Goal: Task Accomplishment & Management: Manage account settings

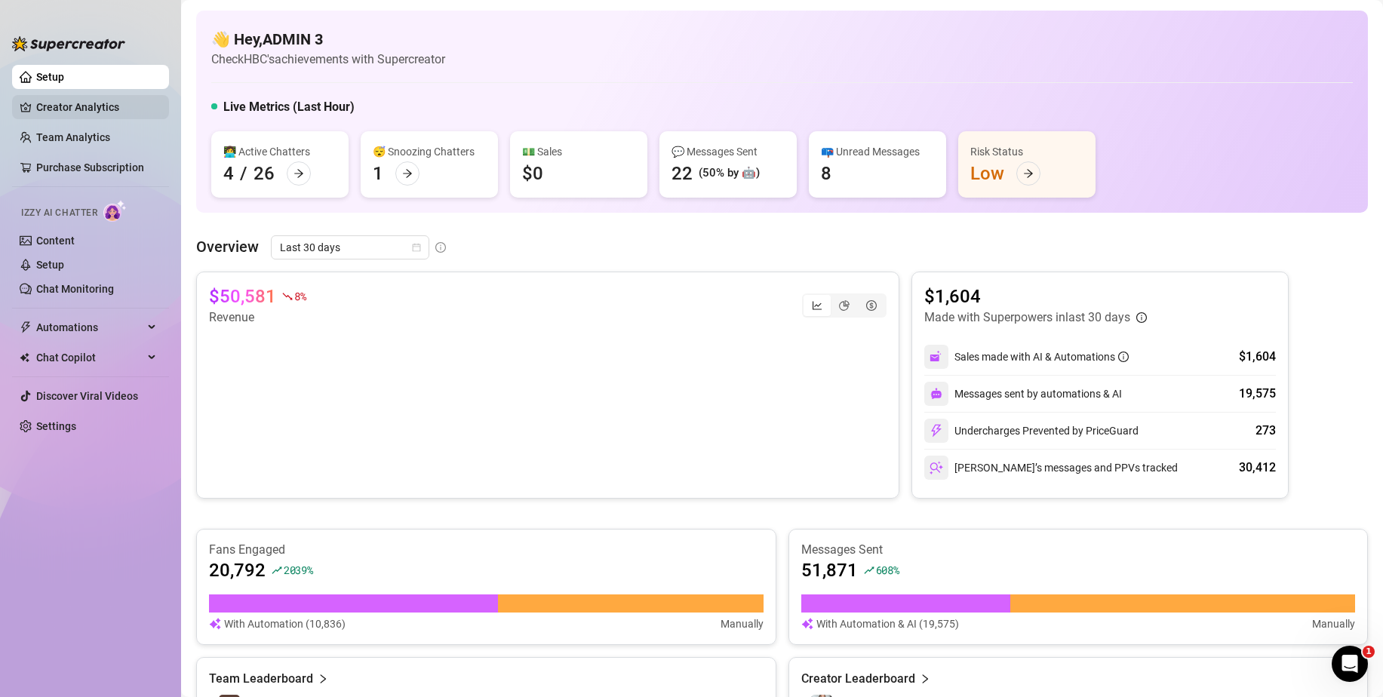
click at [87, 107] on link "Creator Analytics" at bounding box center [96, 107] width 121 height 24
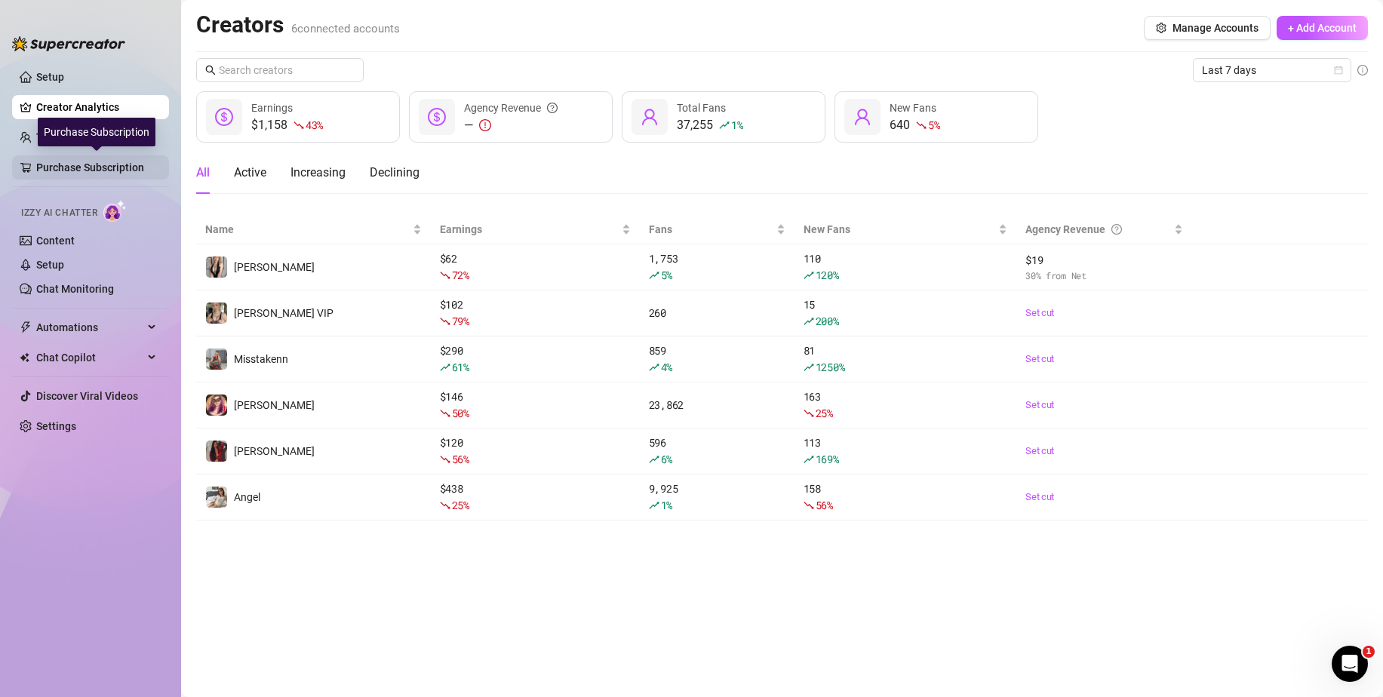
click at [82, 164] on link "Purchase Subscription" at bounding box center [96, 167] width 121 height 24
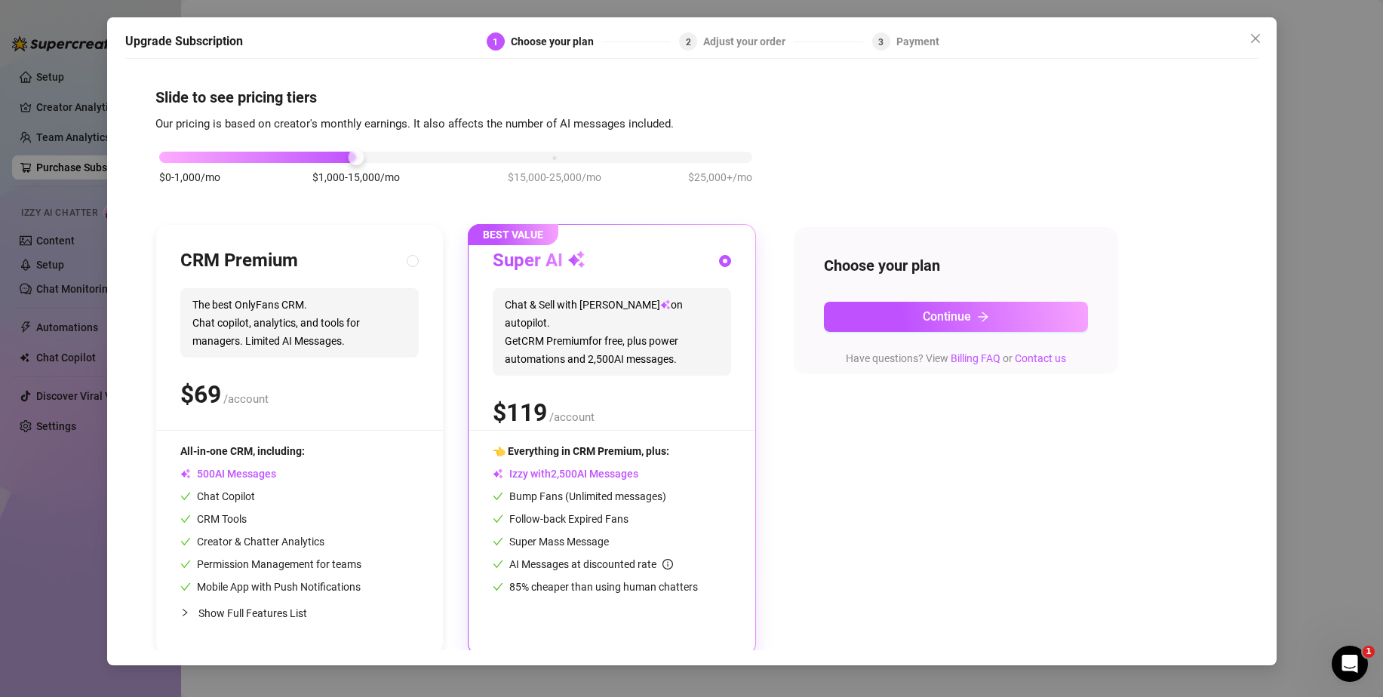
click at [318, 267] on div "CRM Premium" at bounding box center [299, 261] width 238 height 24
radio input "true"
radio input "false"
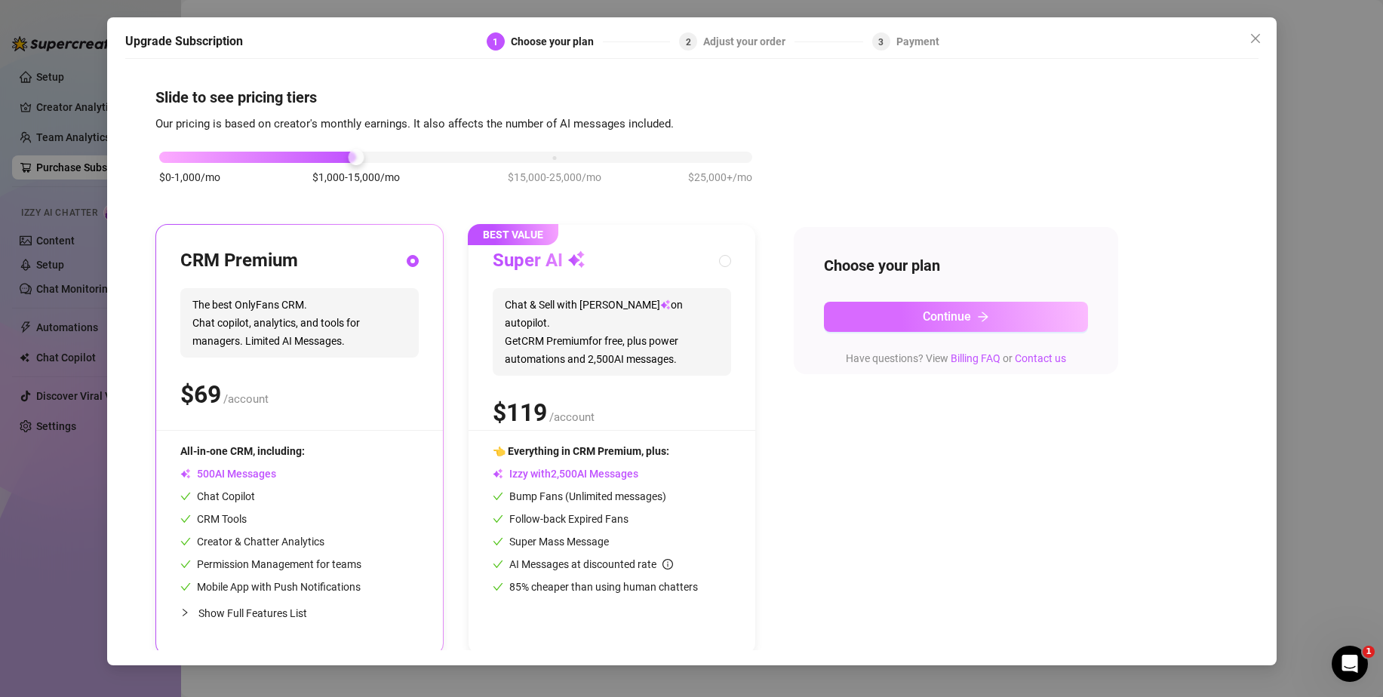
click at [1013, 314] on button "Continue" at bounding box center [956, 317] width 264 height 30
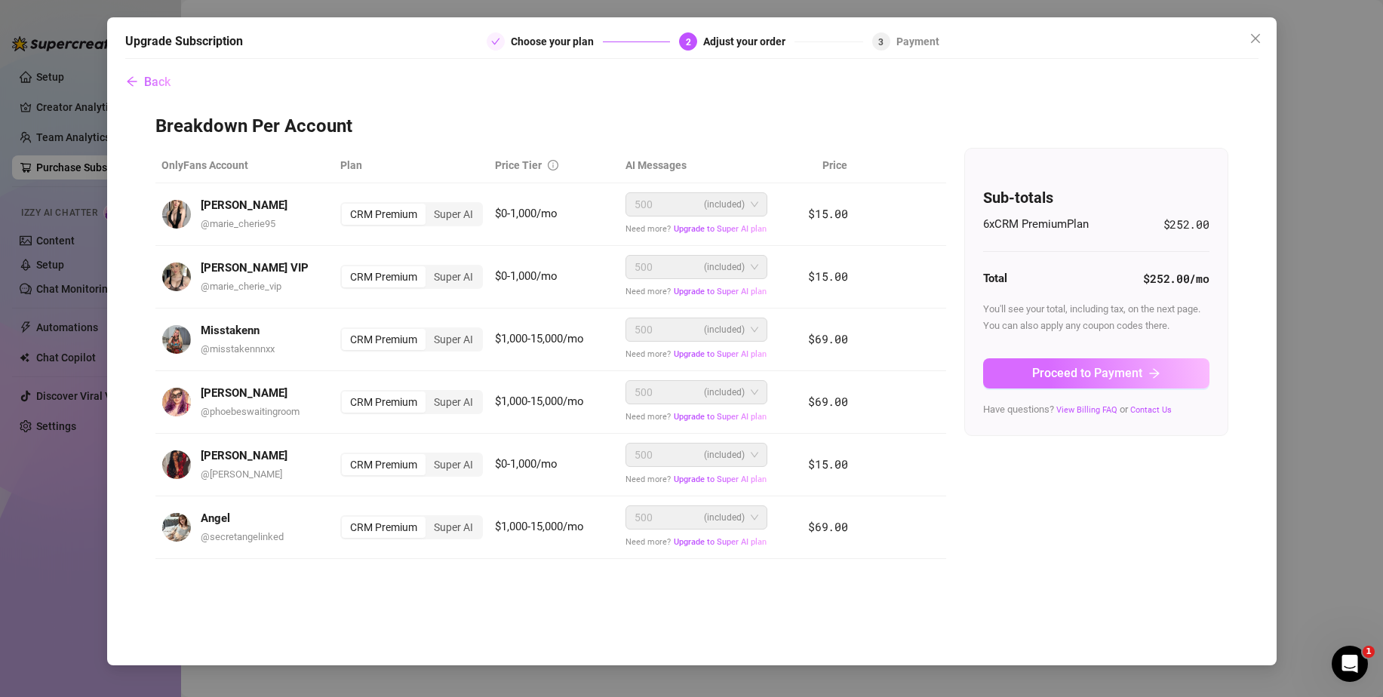
click at [1086, 382] on button "Proceed to Payment" at bounding box center [1096, 373] width 226 height 30
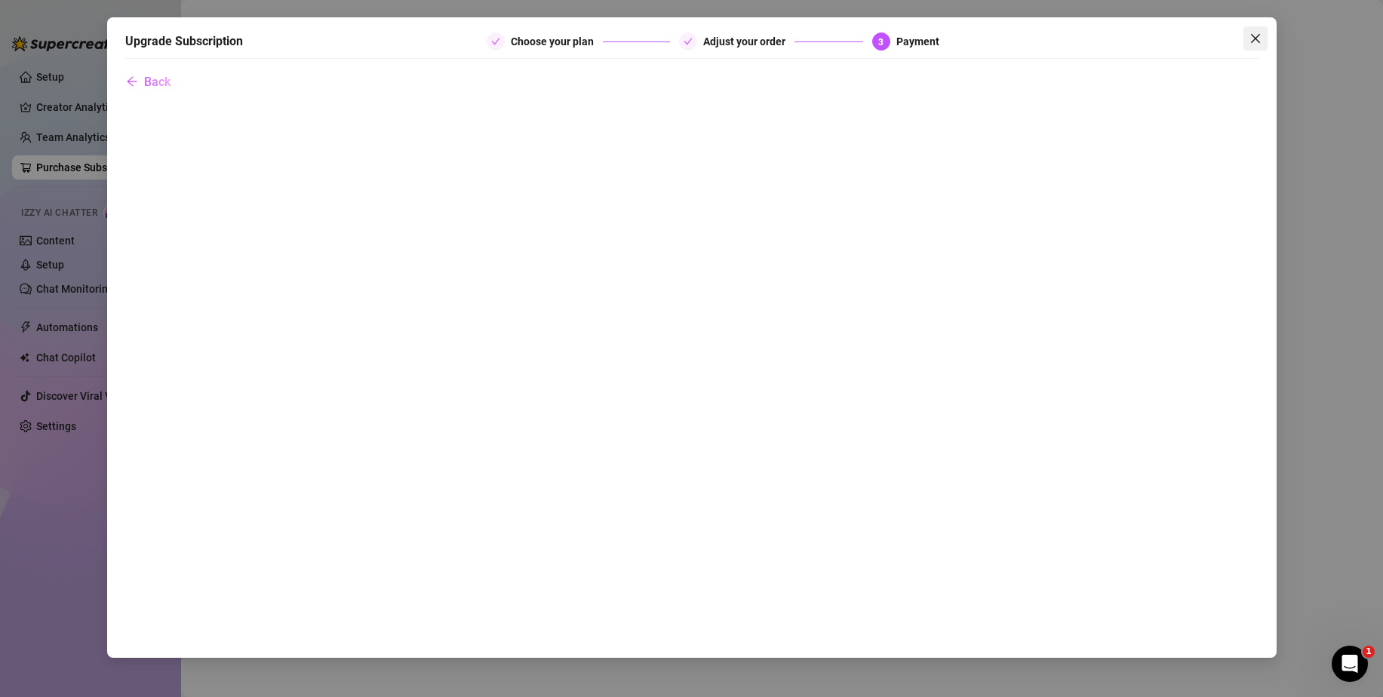
click at [1252, 39] on icon "close" at bounding box center [1256, 38] width 12 height 12
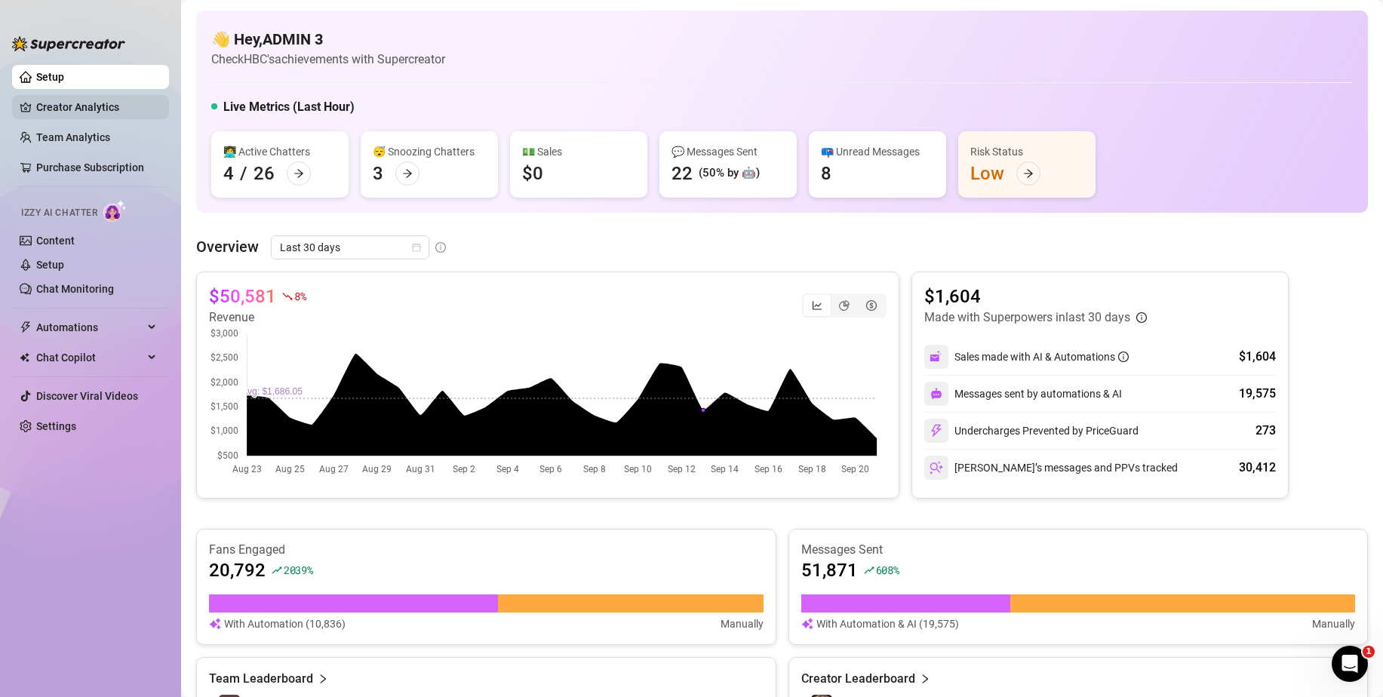
scroll to position [75, 0]
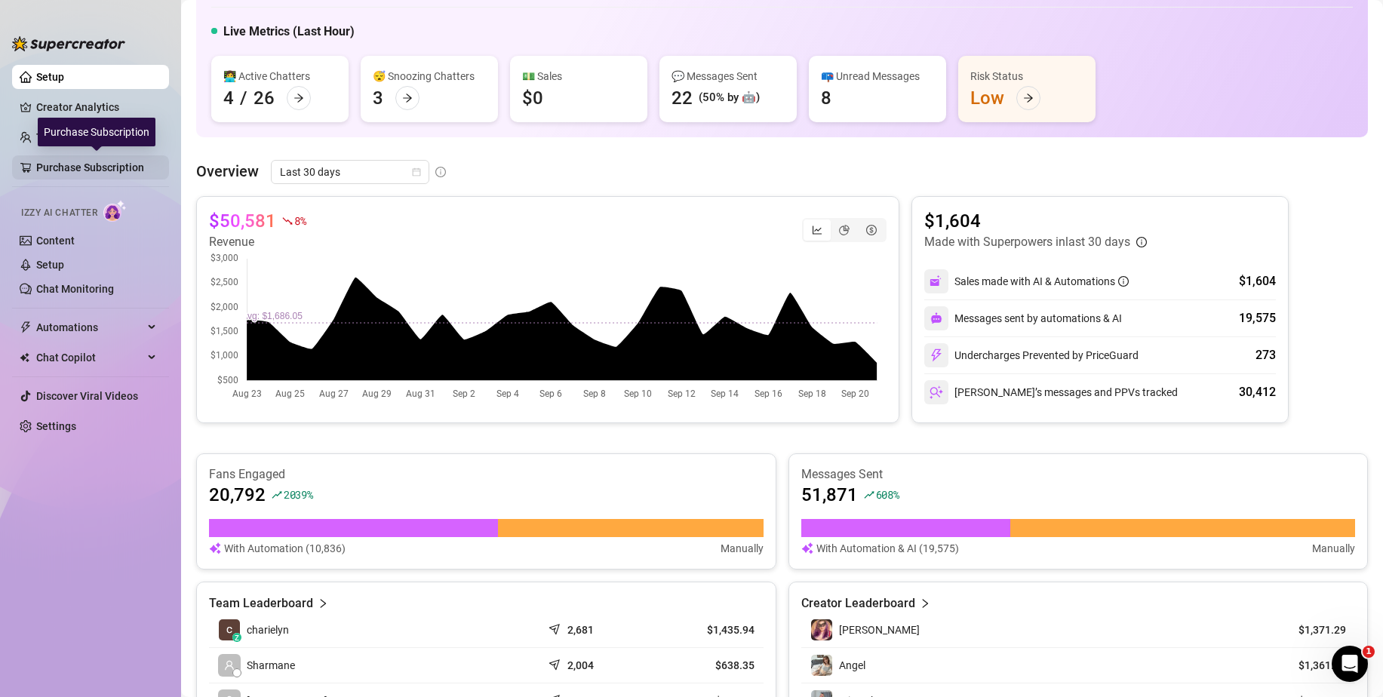
click at [86, 167] on link "Purchase Subscription" at bounding box center [96, 167] width 121 height 24
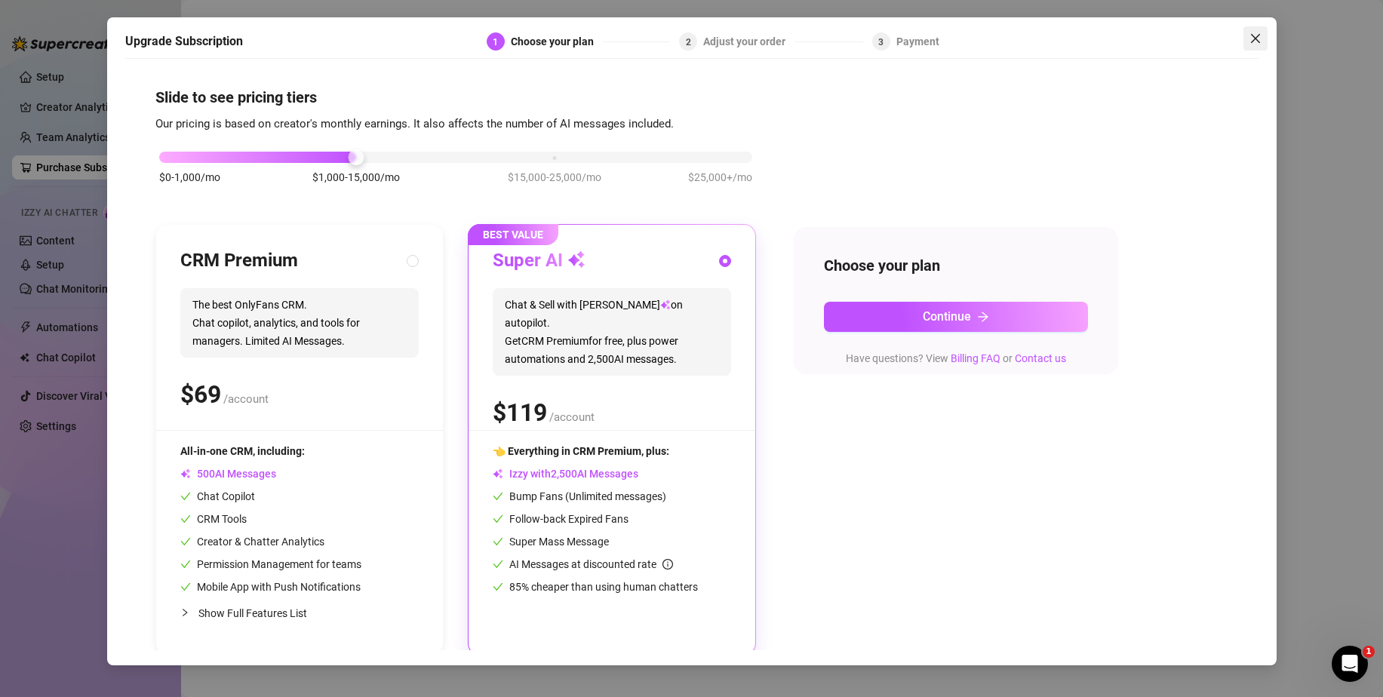
click at [1257, 40] on icon "close" at bounding box center [1254, 38] width 9 height 9
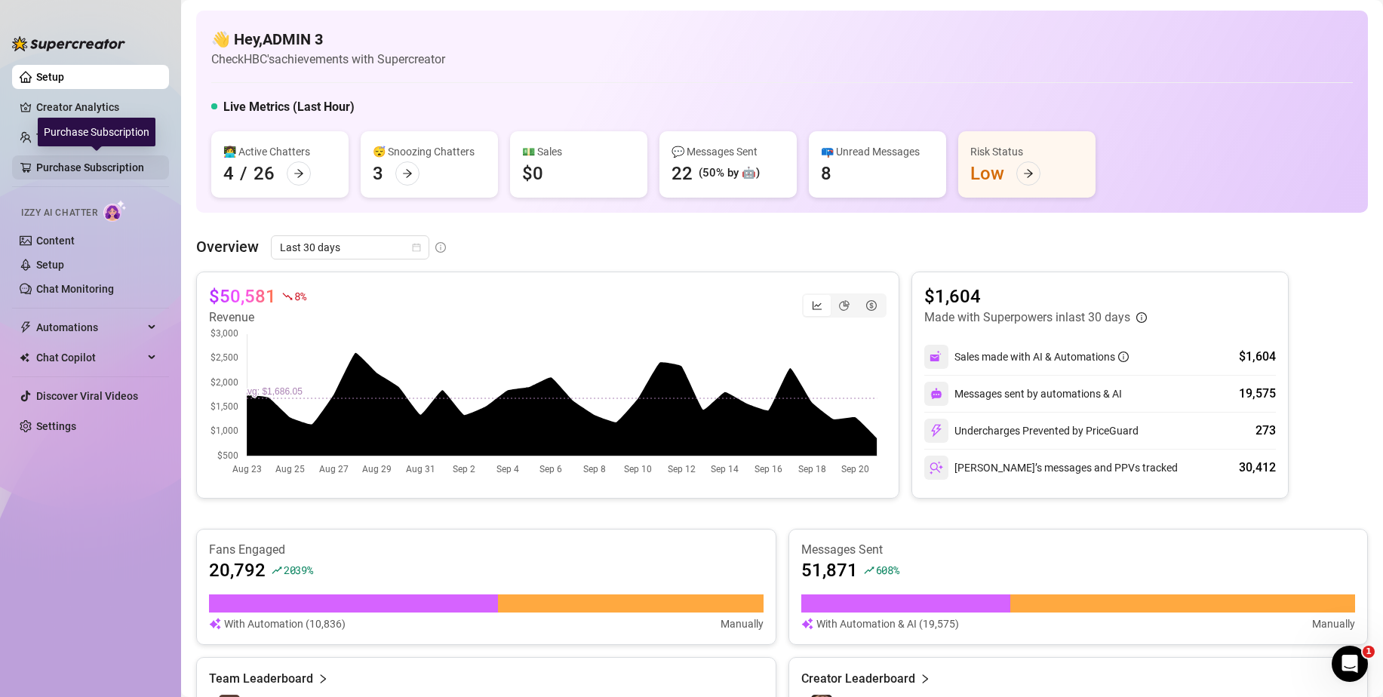
click at [114, 159] on link "Purchase Subscription" at bounding box center [96, 167] width 121 height 24
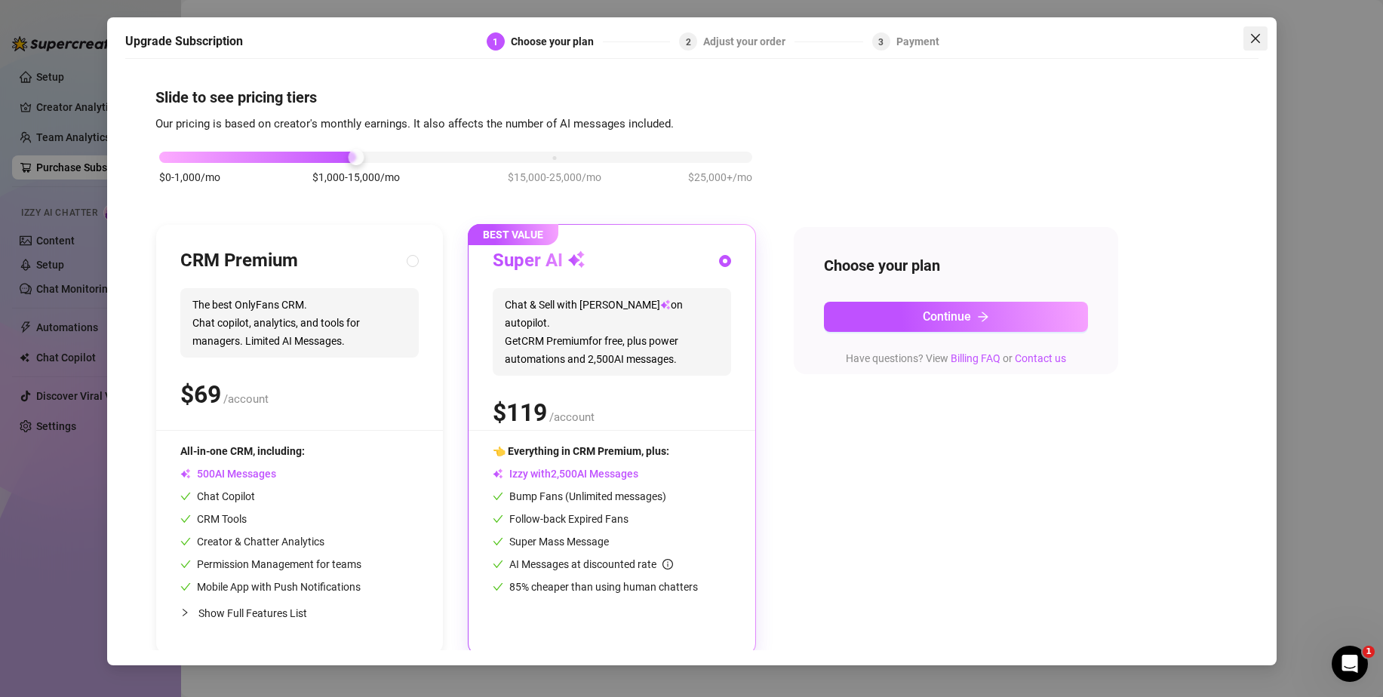
click at [1256, 38] on icon "close" at bounding box center [1254, 38] width 9 height 9
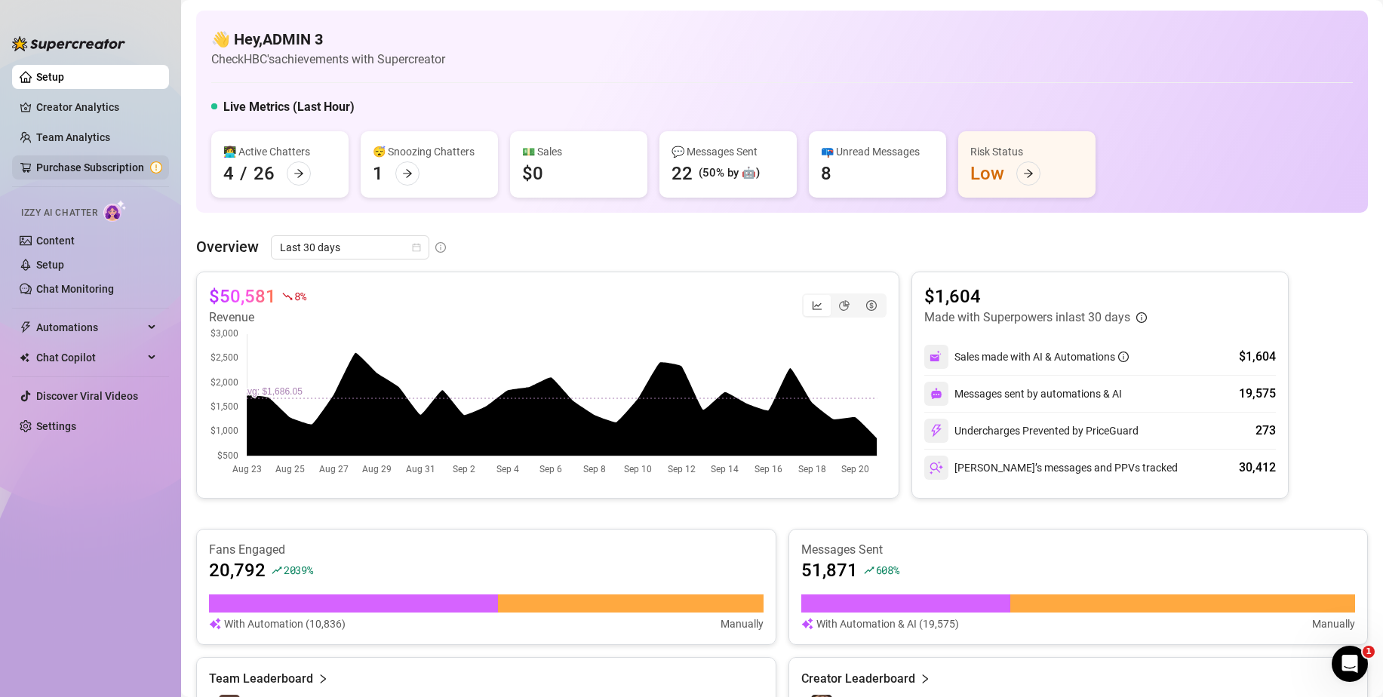
click at [83, 160] on link "Purchase Subscription" at bounding box center [99, 167] width 126 height 24
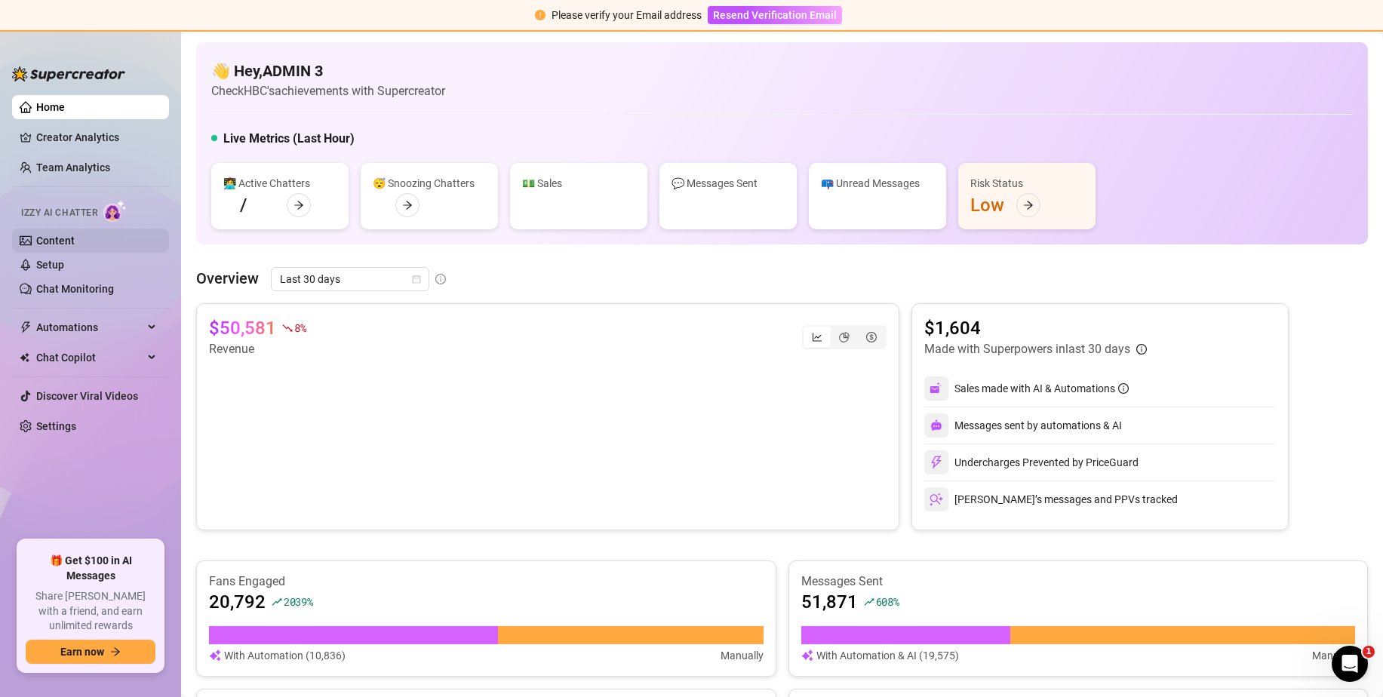
drag, startPoint x: 1258, startPoint y: 41, endPoint x: 64, endPoint y: 249, distance: 1211.9
click at [1194, 80] on main "👋 Hey, ADMIN 3 Check HBC's achievements with Supercreator Live Metrics (Last Ho…" at bounding box center [782, 651] width 1202 height 1238
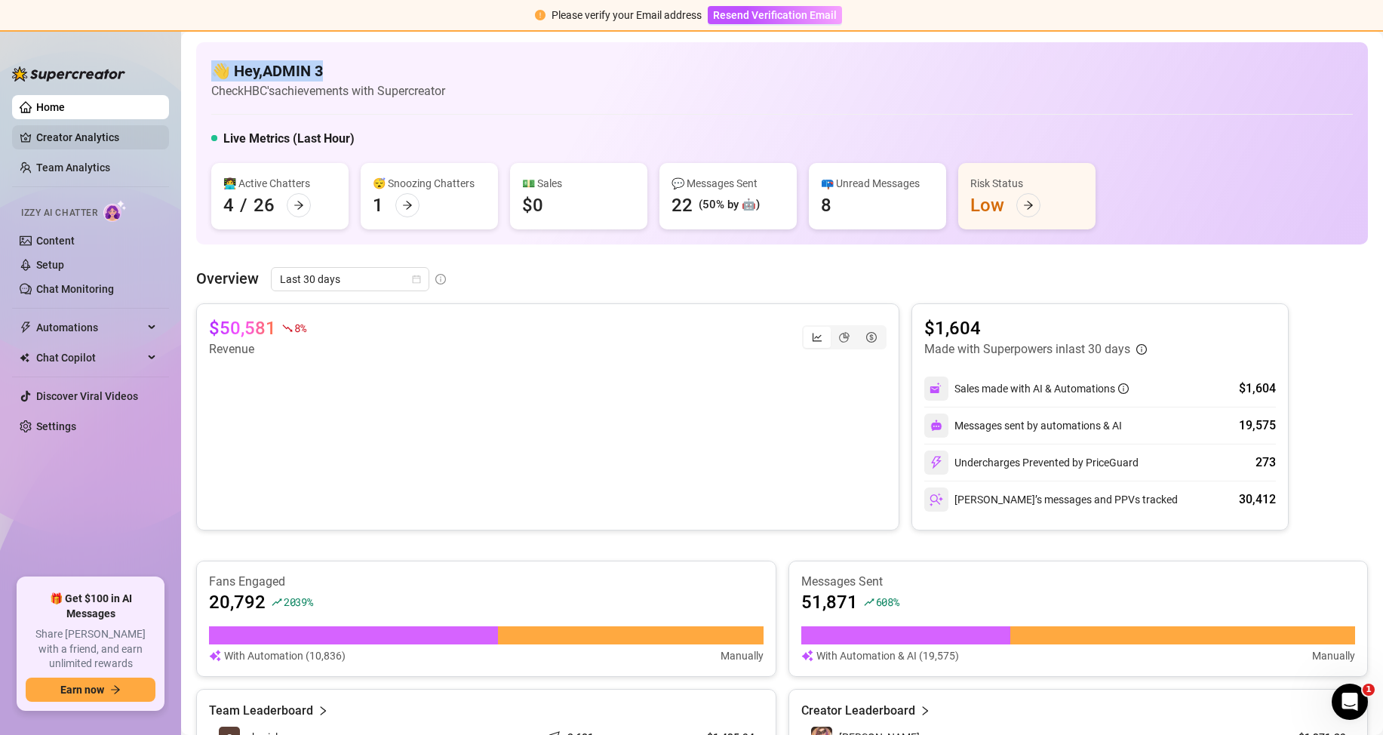
click at [88, 137] on link "Creator Analytics" at bounding box center [96, 137] width 121 height 24
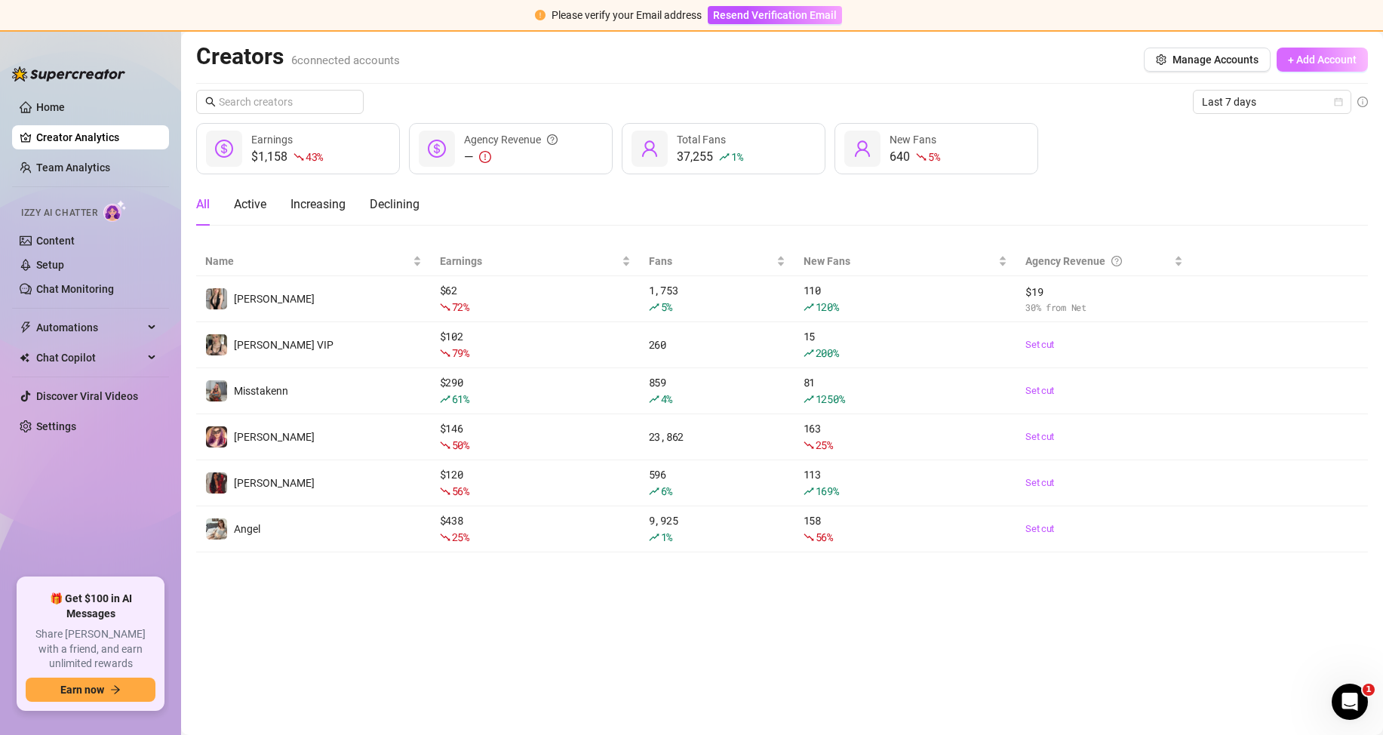
click at [1309, 63] on span "+ Add Account" at bounding box center [1322, 60] width 69 height 12
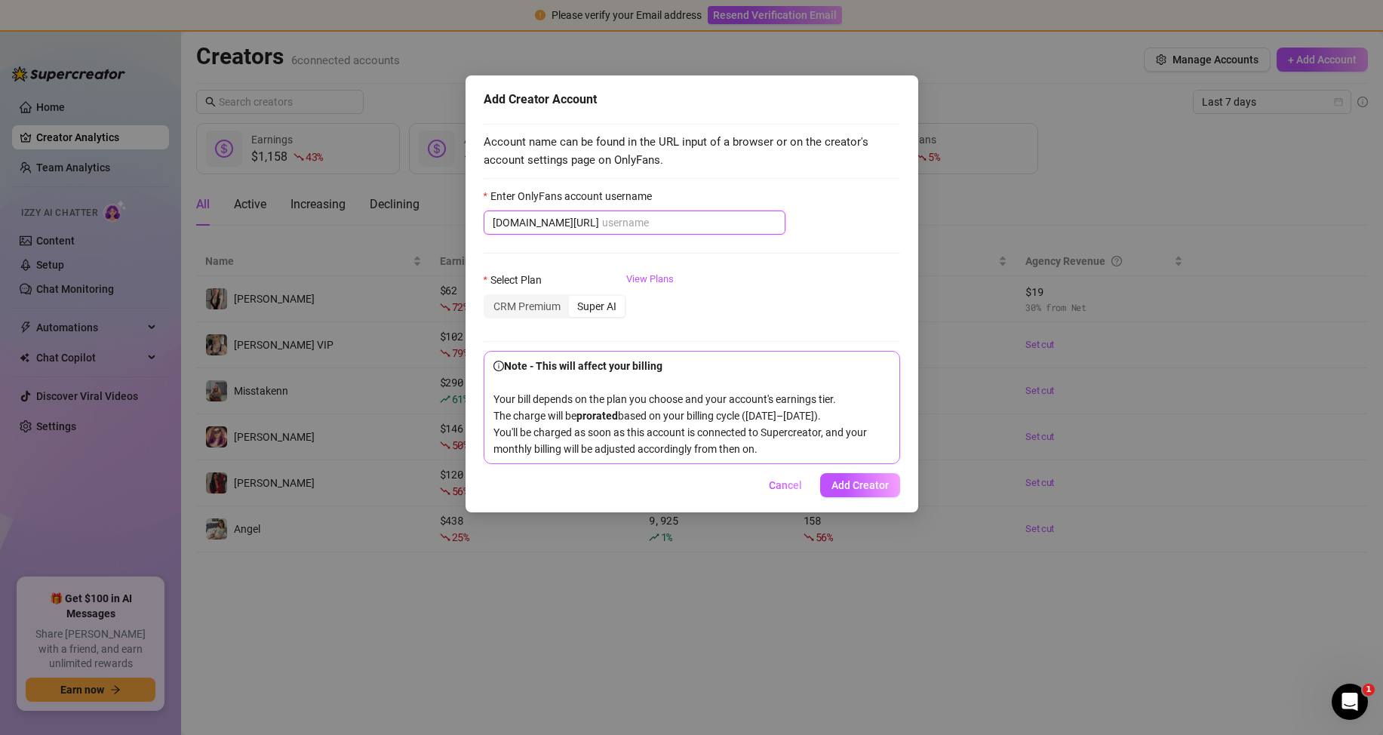
click at [604, 223] on input "Enter OnlyFans account username" at bounding box center [689, 222] width 174 height 17
drag, startPoint x: 553, startPoint y: 221, endPoint x: 585, endPoint y: 221, distance: 31.7
click at [570, 223] on span "[DOMAIN_NAME][URL]" at bounding box center [635, 223] width 302 height 24
click at [602, 221] on input "Enter OnlyFans account username" at bounding box center [689, 222] width 174 height 17
click at [610, 220] on input "Enter OnlyFans account username" at bounding box center [689, 222] width 174 height 17
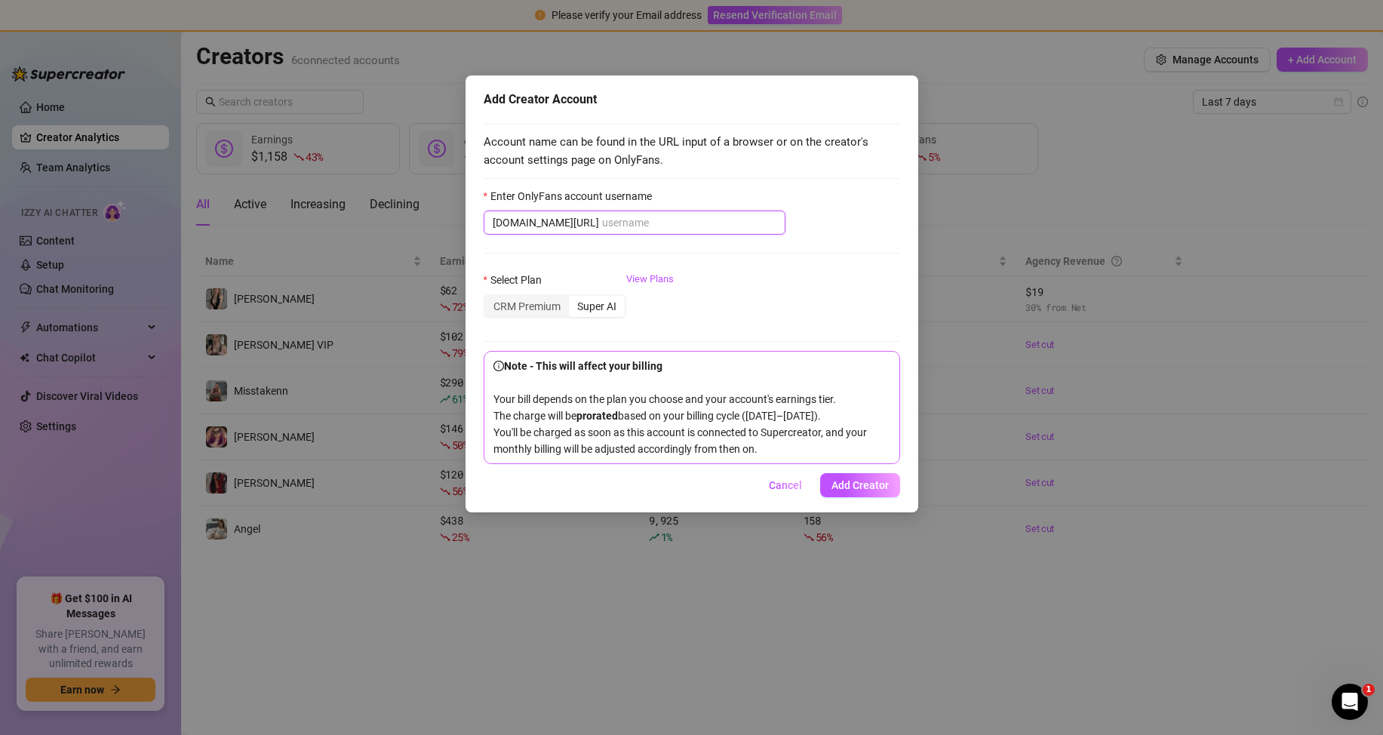
paste input "naturalchina"
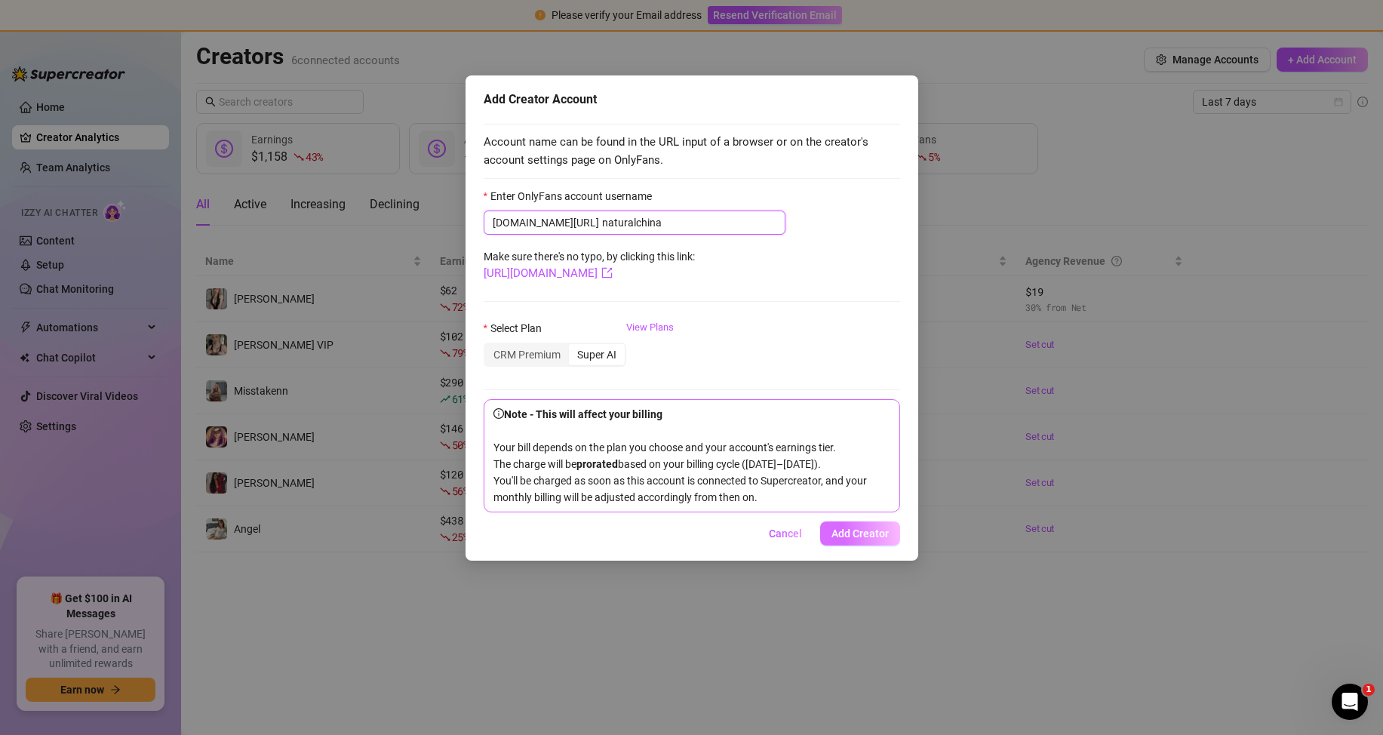
type input "naturalchina"
click at [846, 540] on span "Add Creator" at bounding box center [860, 534] width 57 height 12
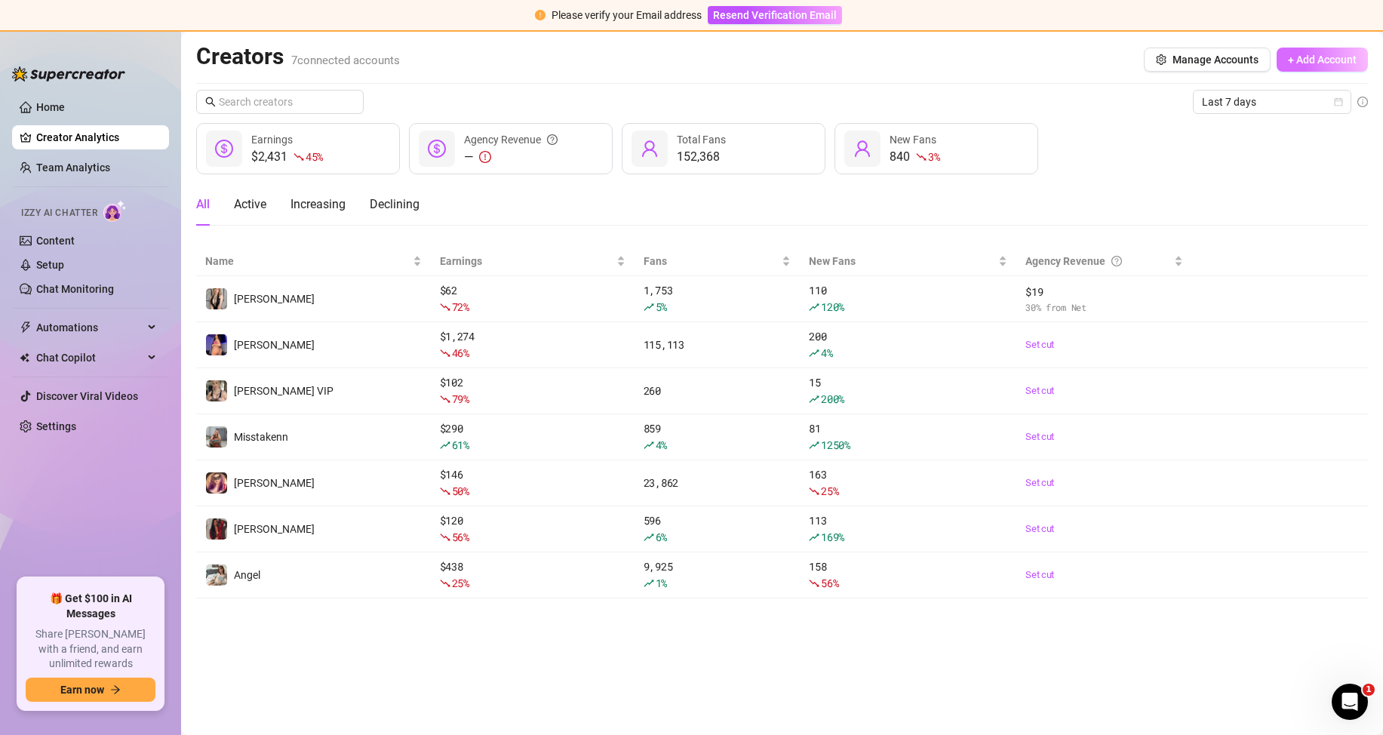
click at [1313, 50] on button "+ Add Account" at bounding box center [1322, 60] width 91 height 24
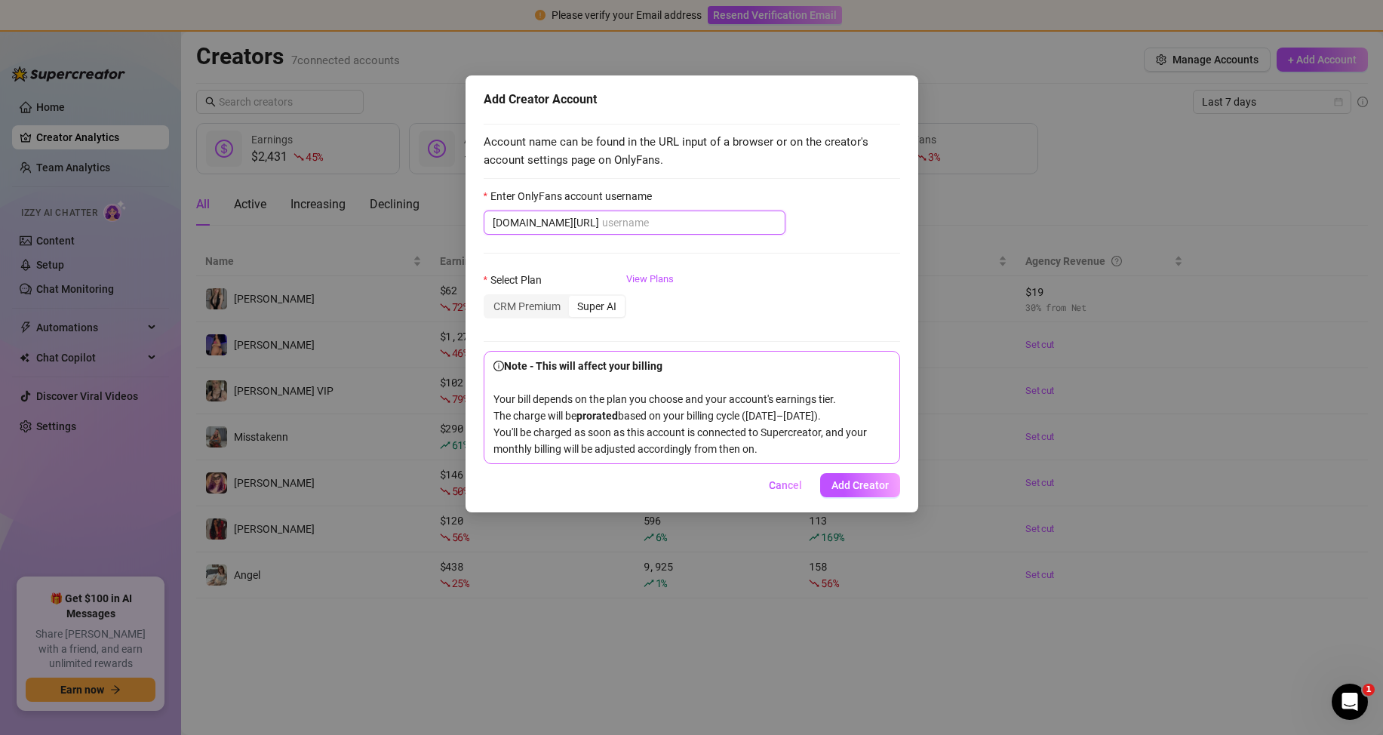
click at [602, 220] on input "Enter OnlyFans account username" at bounding box center [689, 222] width 174 height 17
paste input "naturalchina"
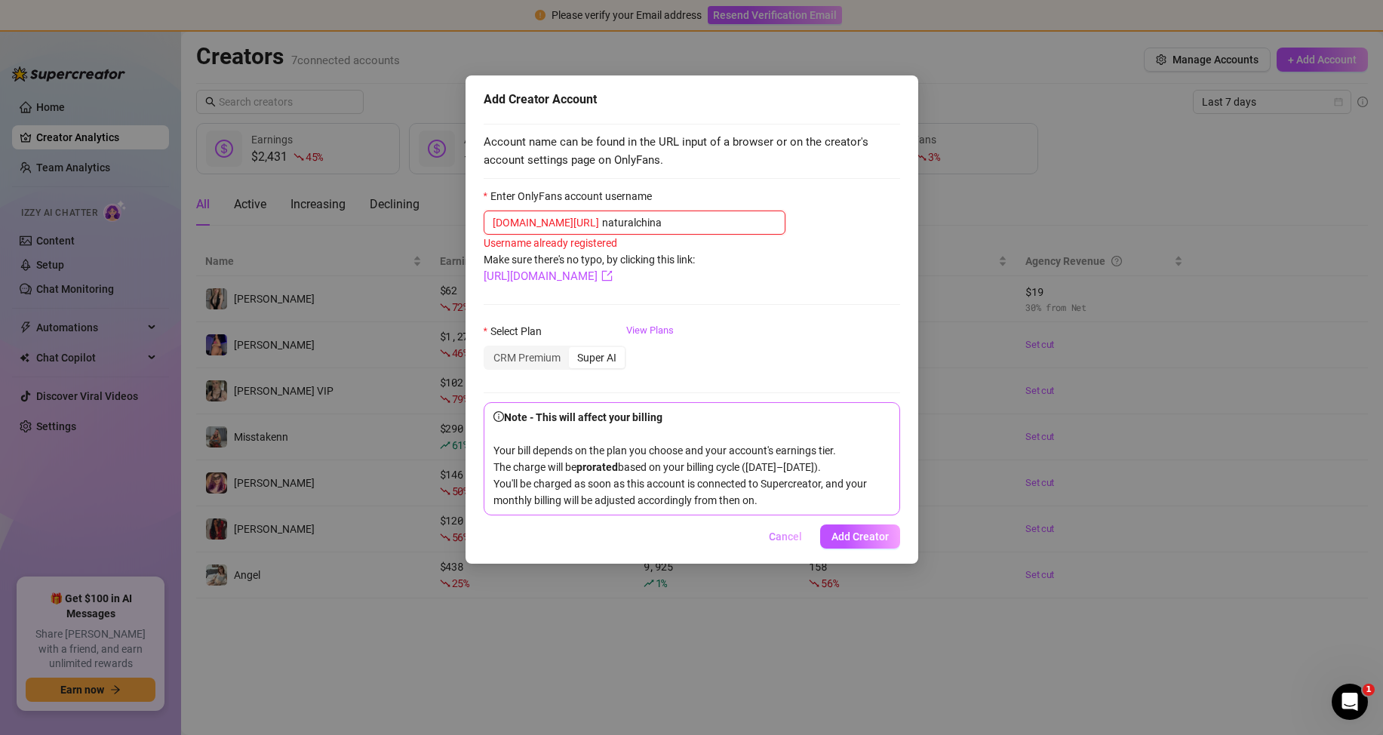
type input "naturalchina"
click at [785, 543] on span "Cancel" at bounding box center [785, 537] width 33 height 12
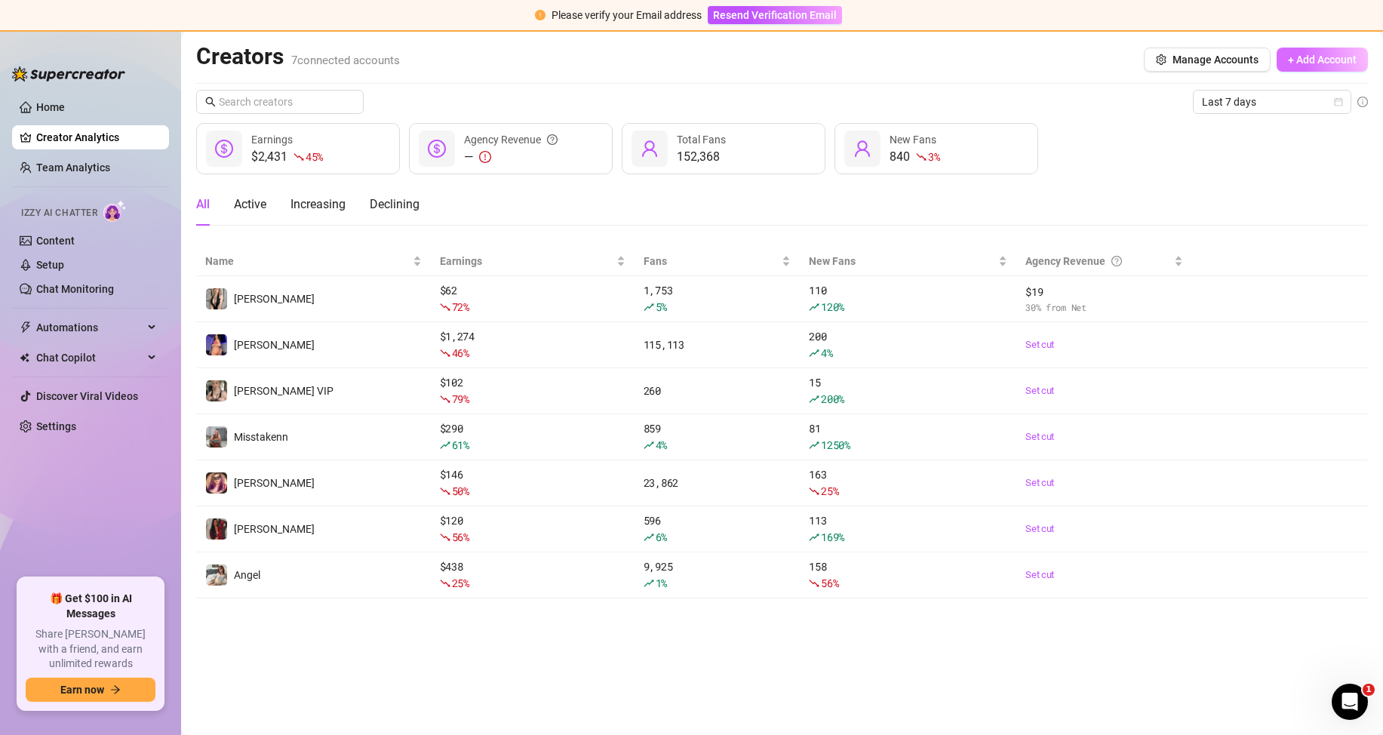
click at [1305, 56] on span "+ Add Account" at bounding box center [1322, 60] width 69 height 12
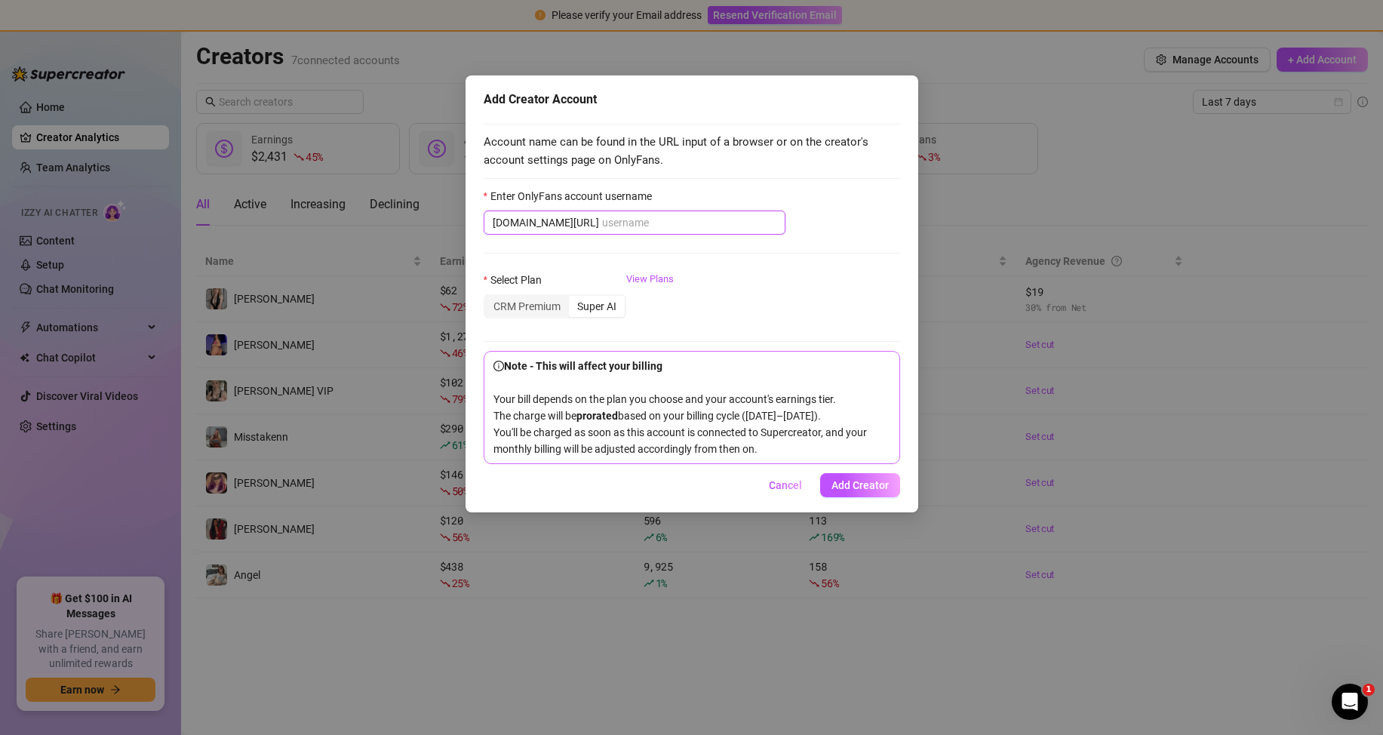
click at [655, 221] on input "Enter OnlyFans account username" at bounding box center [689, 222] width 174 height 17
paste input "envykellsfree"
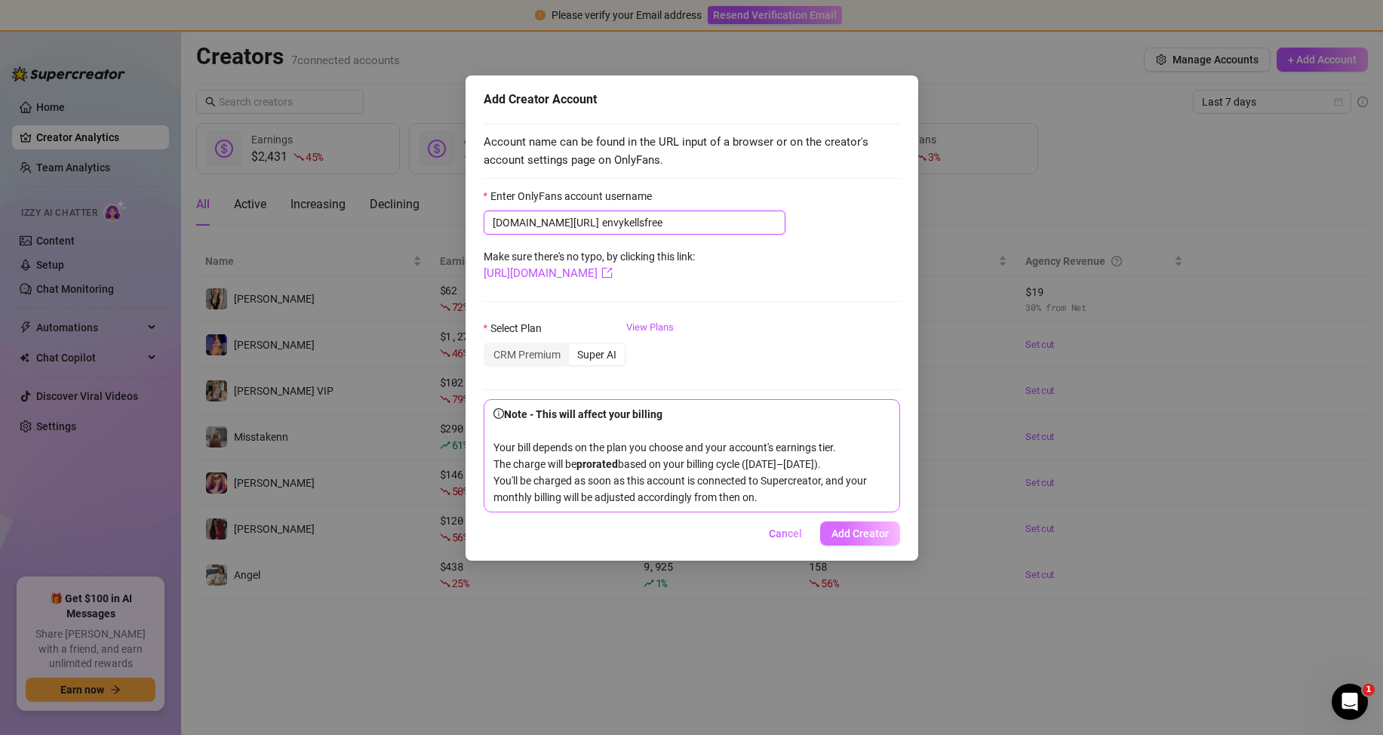
type input "envykellsfree"
click at [849, 540] on span "Add Creator" at bounding box center [860, 534] width 57 height 12
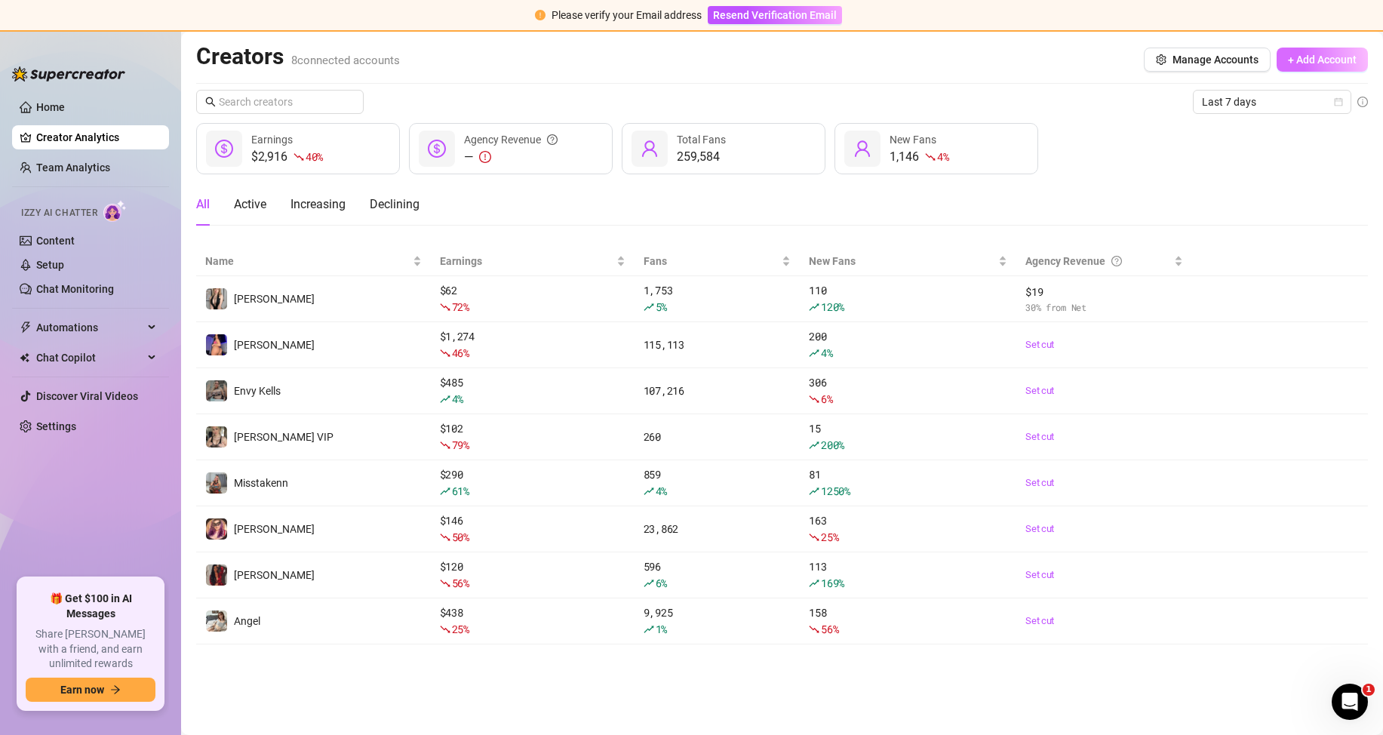
click at [1339, 50] on button "+ Add Account" at bounding box center [1322, 60] width 91 height 24
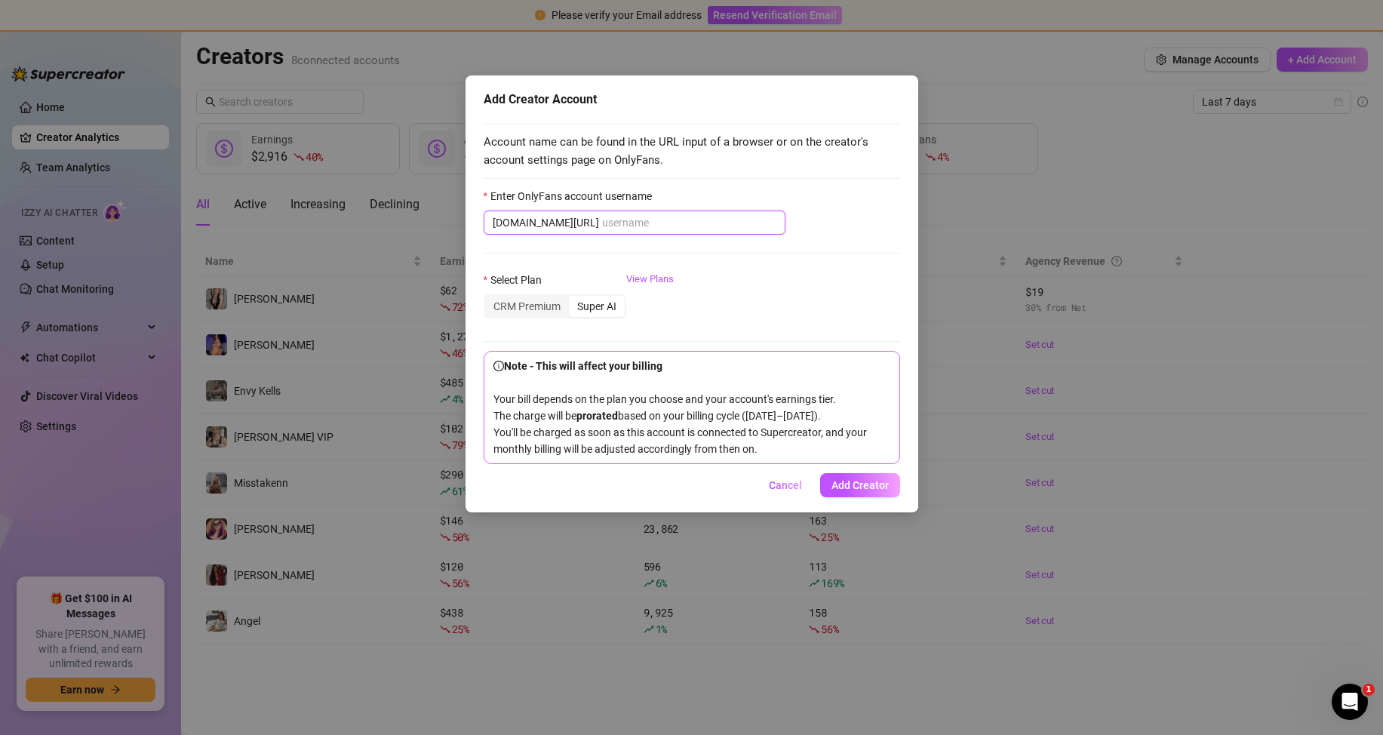
click at [639, 217] on input "Enter OnlyFans account username" at bounding box center [689, 222] width 174 height 17
paste input "marie_cherie_vip"
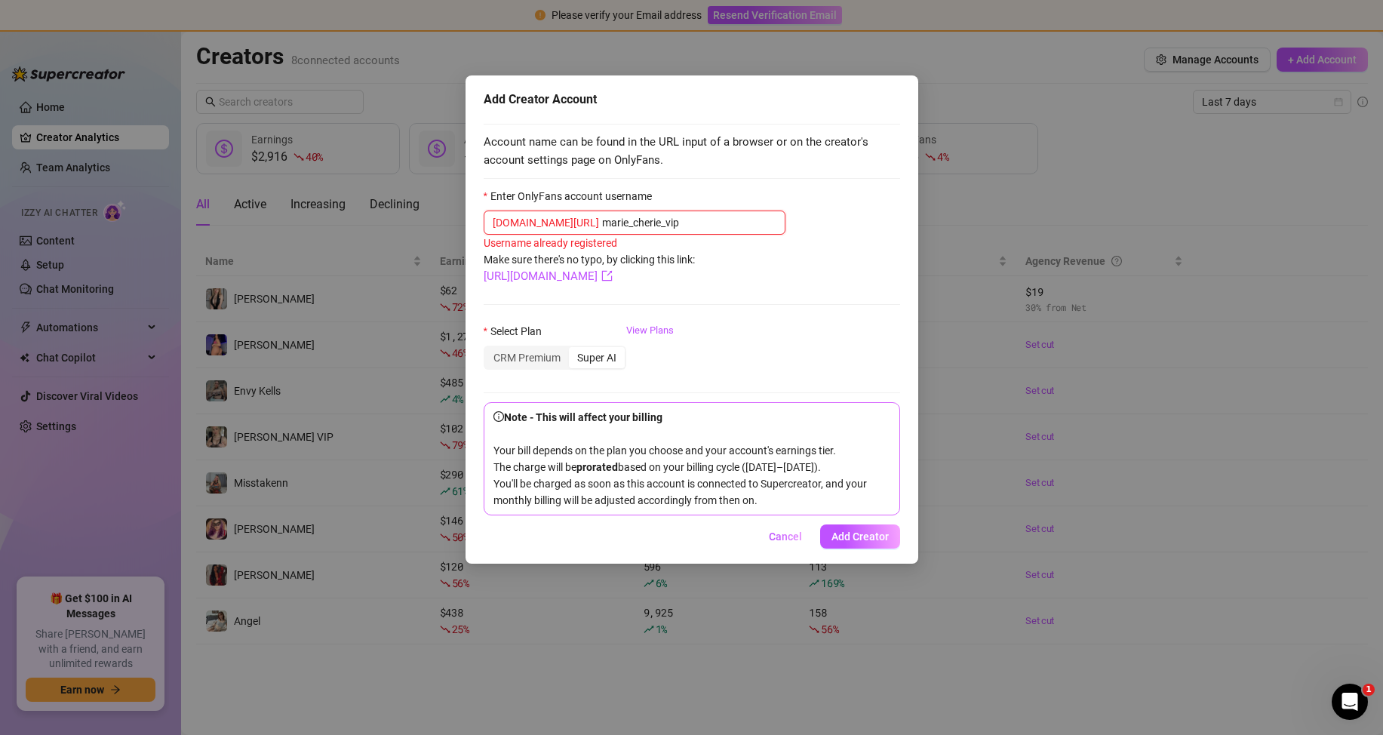
click at [661, 229] on input "marie_cherie_vip" at bounding box center [689, 222] width 174 height 17
drag, startPoint x: 663, startPoint y: 225, endPoint x: 554, endPoint y: 223, distance: 108.7
click at [554, 223] on span "[DOMAIN_NAME][URL] marie_cherie_vip" at bounding box center [635, 223] width 302 height 24
paste input "frenchierose"
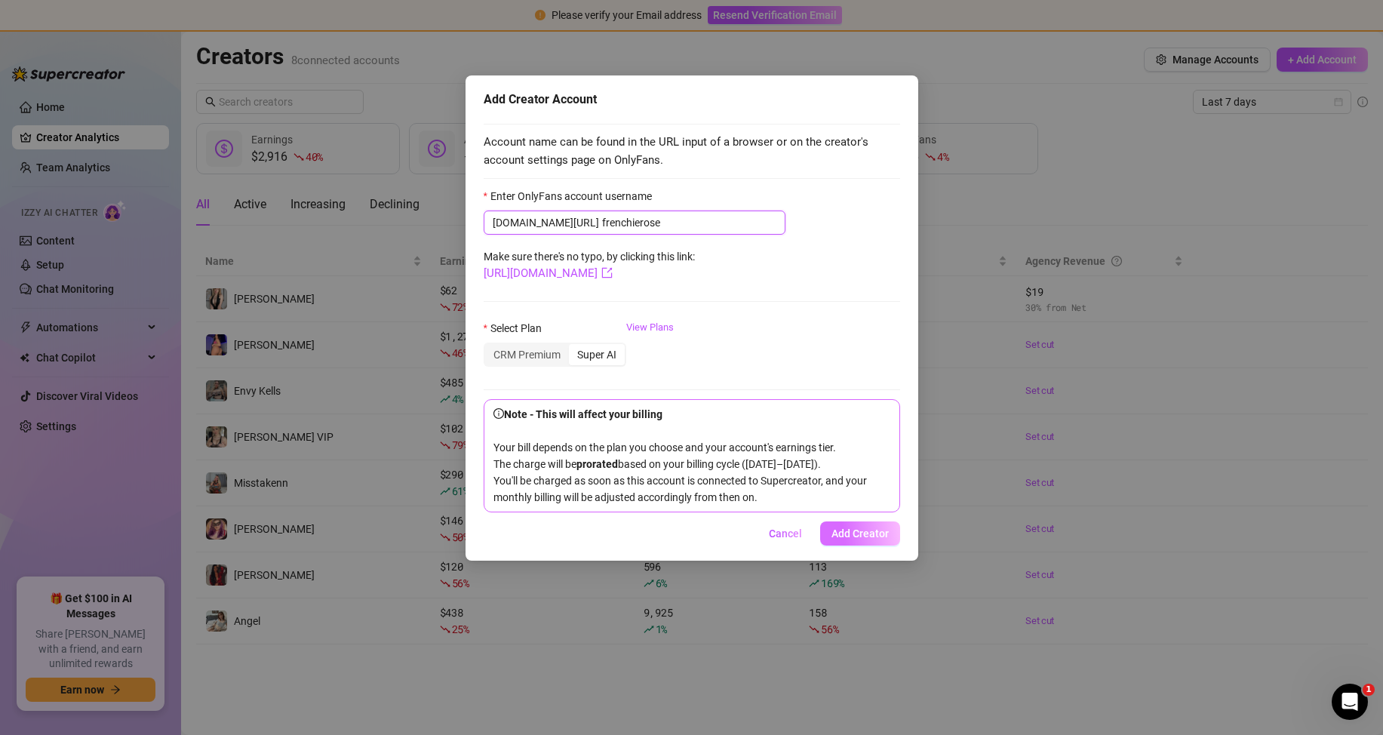
type input "frenchierose"
click at [864, 546] on button "Add Creator" at bounding box center [860, 533] width 80 height 24
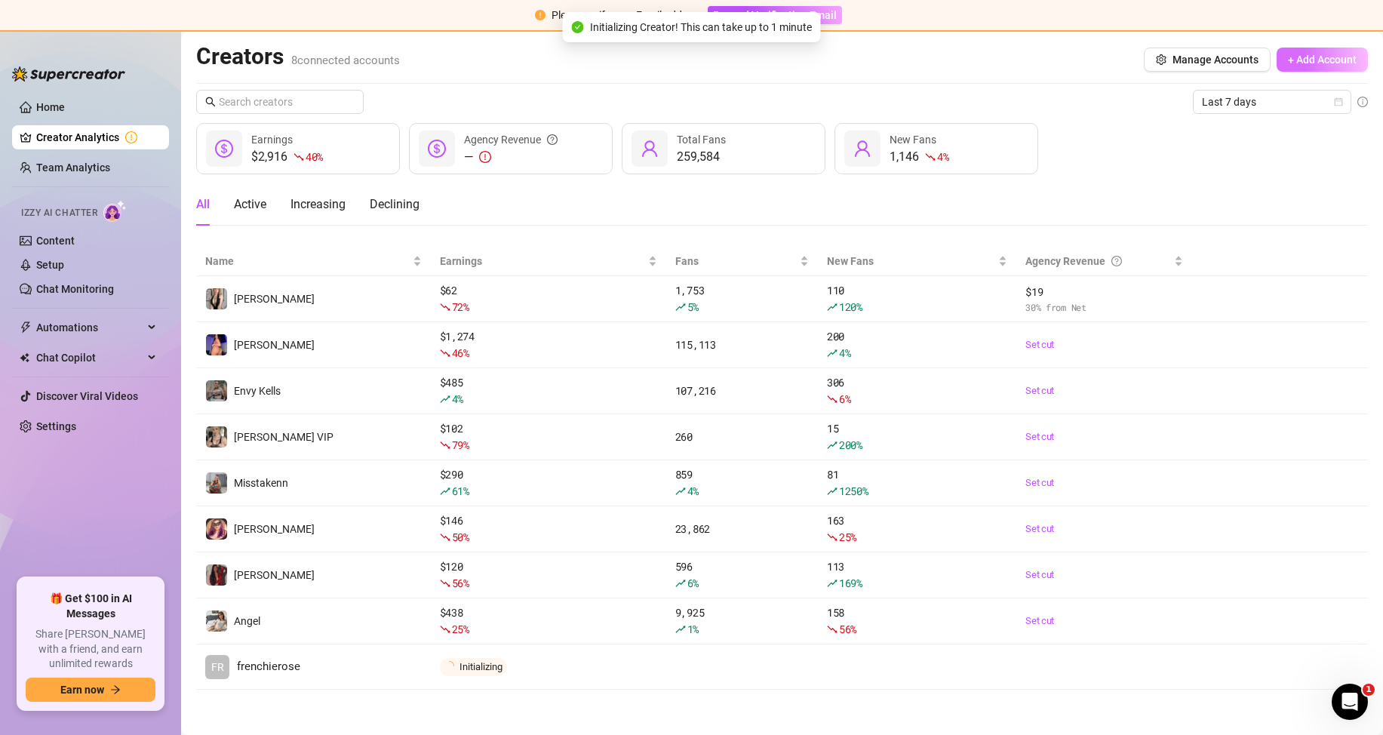
click at [1321, 54] on span "+ Add Account" at bounding box center [1322, 60] width 69 height 12
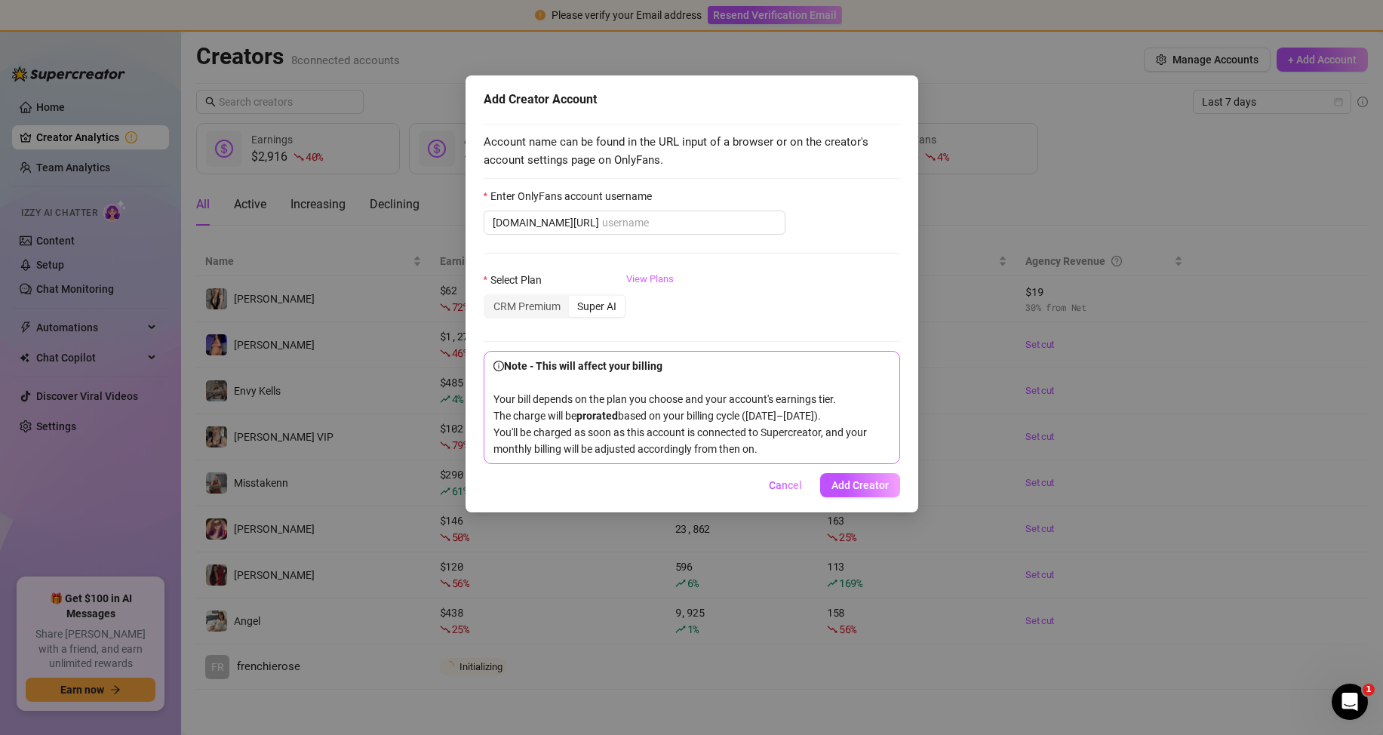
click at [645, 275] on link "View Plans" at bounding box center [650, 302] width 48 height 60
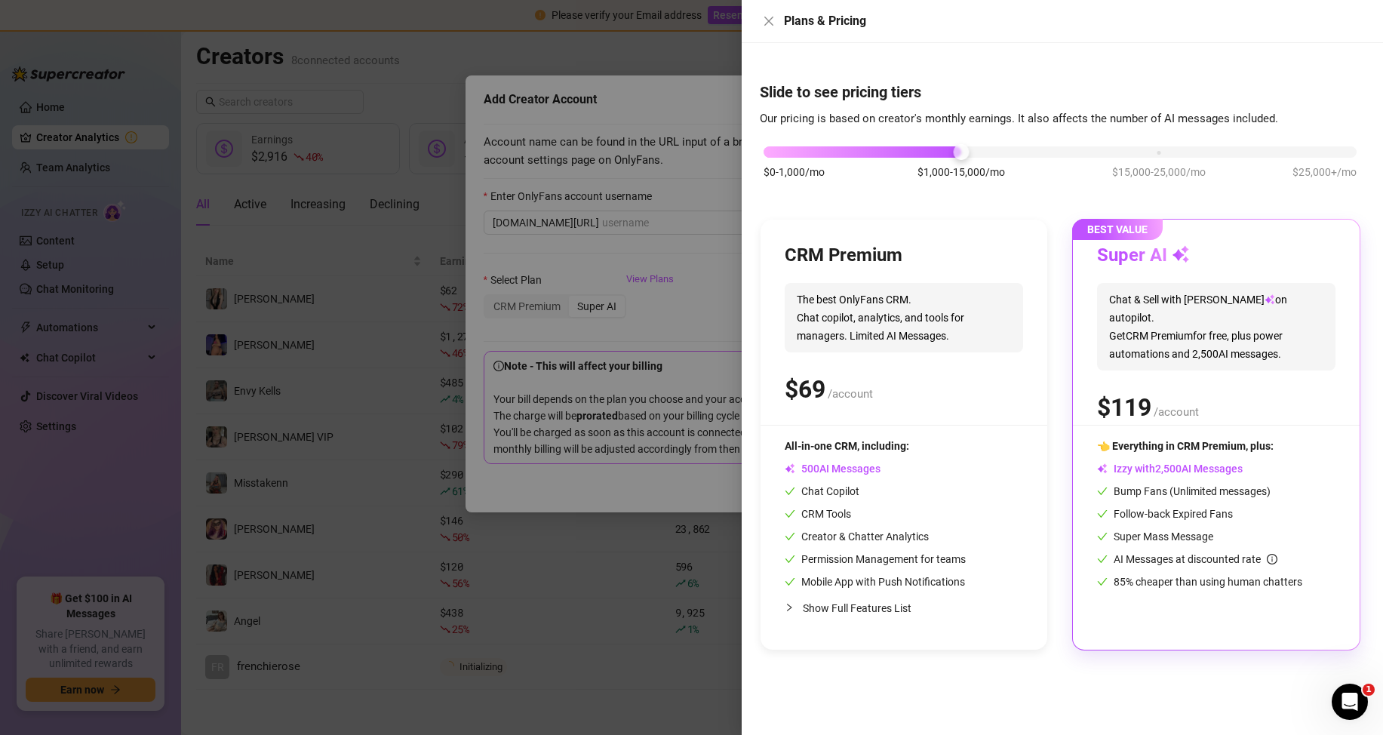
click at [894, 299] on span "The best OnlyFans CRM. Chat copilot, analytics, and tools for managers. Limited…" at bounding box center [904, 317] width 238 height 69
click at [764, 23] on icon "close" at bounding box center [769, 21] width 12 height 12
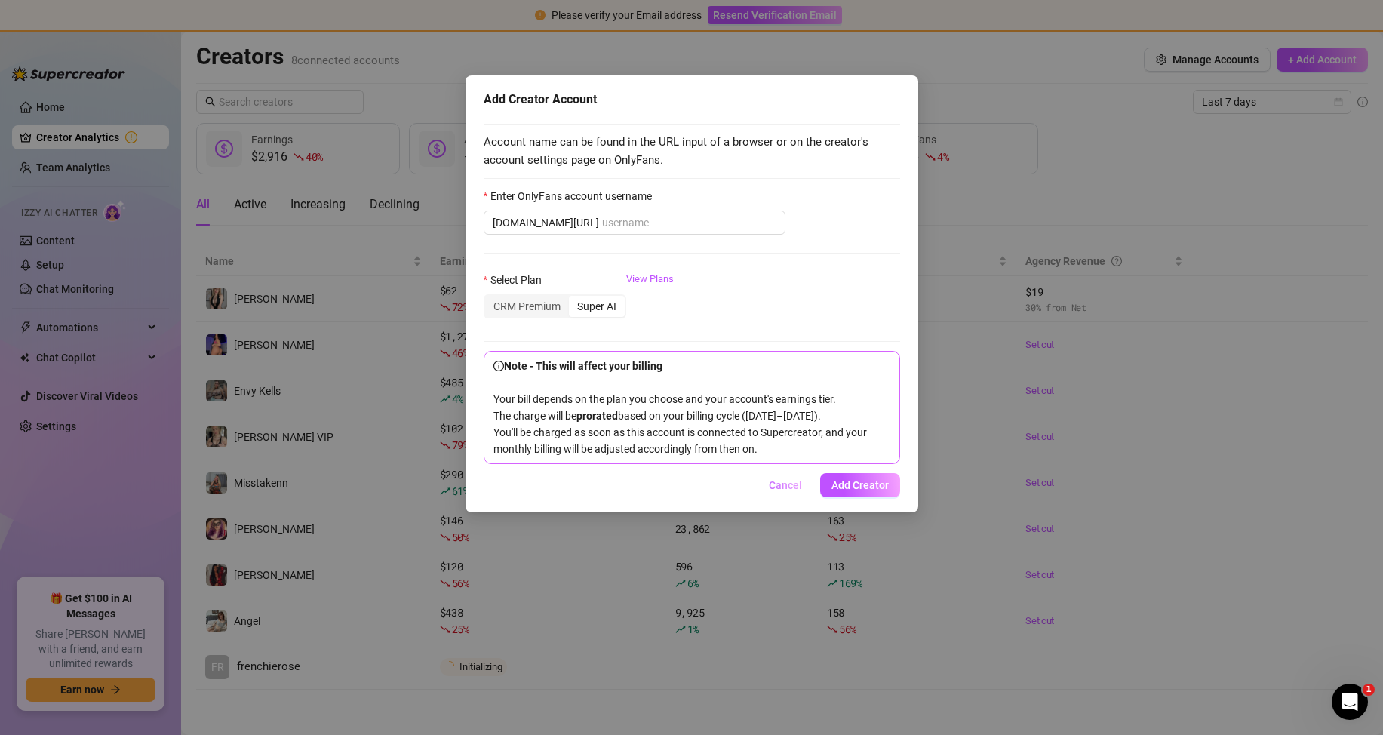
click at [768, 497] on button "Cancel" at bounding box center [785, 485] width 57 height 24
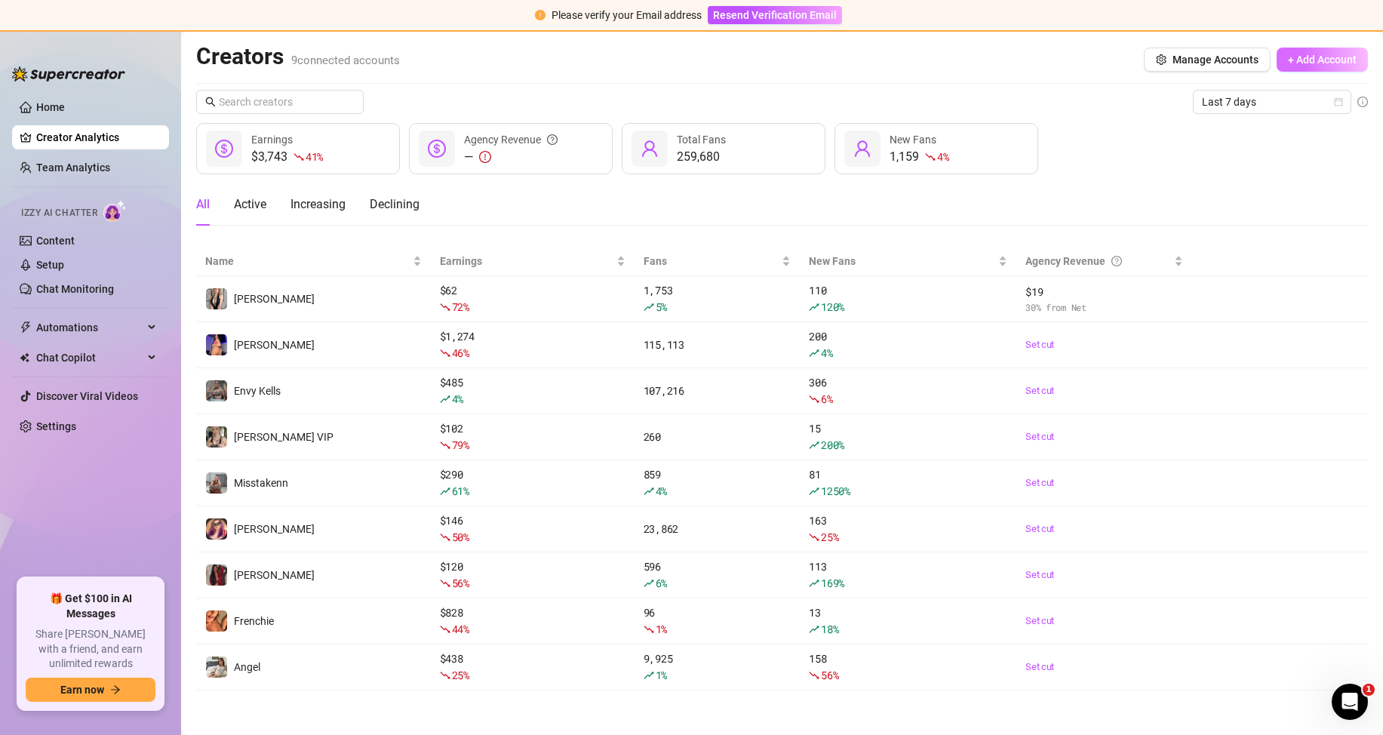
click at [1320, 59] on span "+ Add Account" at bounding box center [1322, 60] width 69 height 12
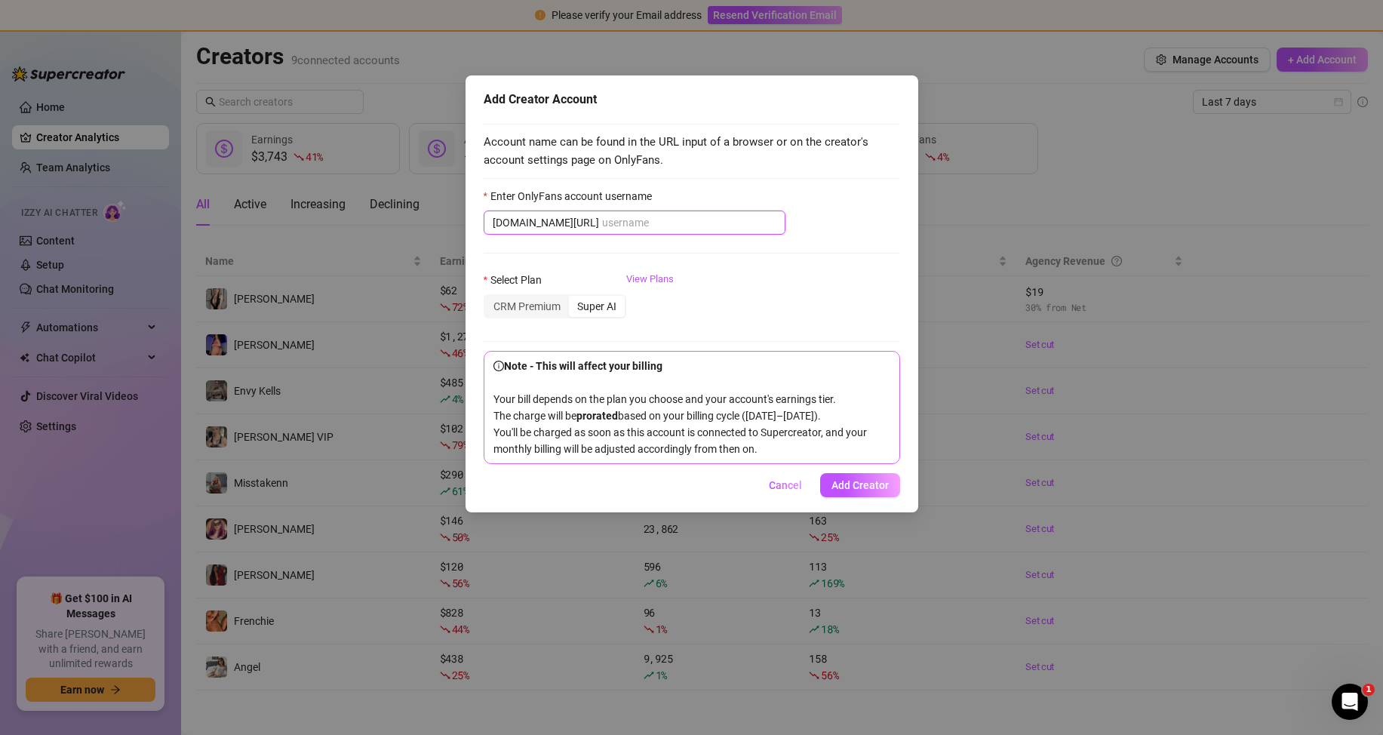
click at [660, 221] on input "Enter OnlyFans account username" at bounding box center [689, 222] width 174 height 17
paste input "lana_daisyyy"
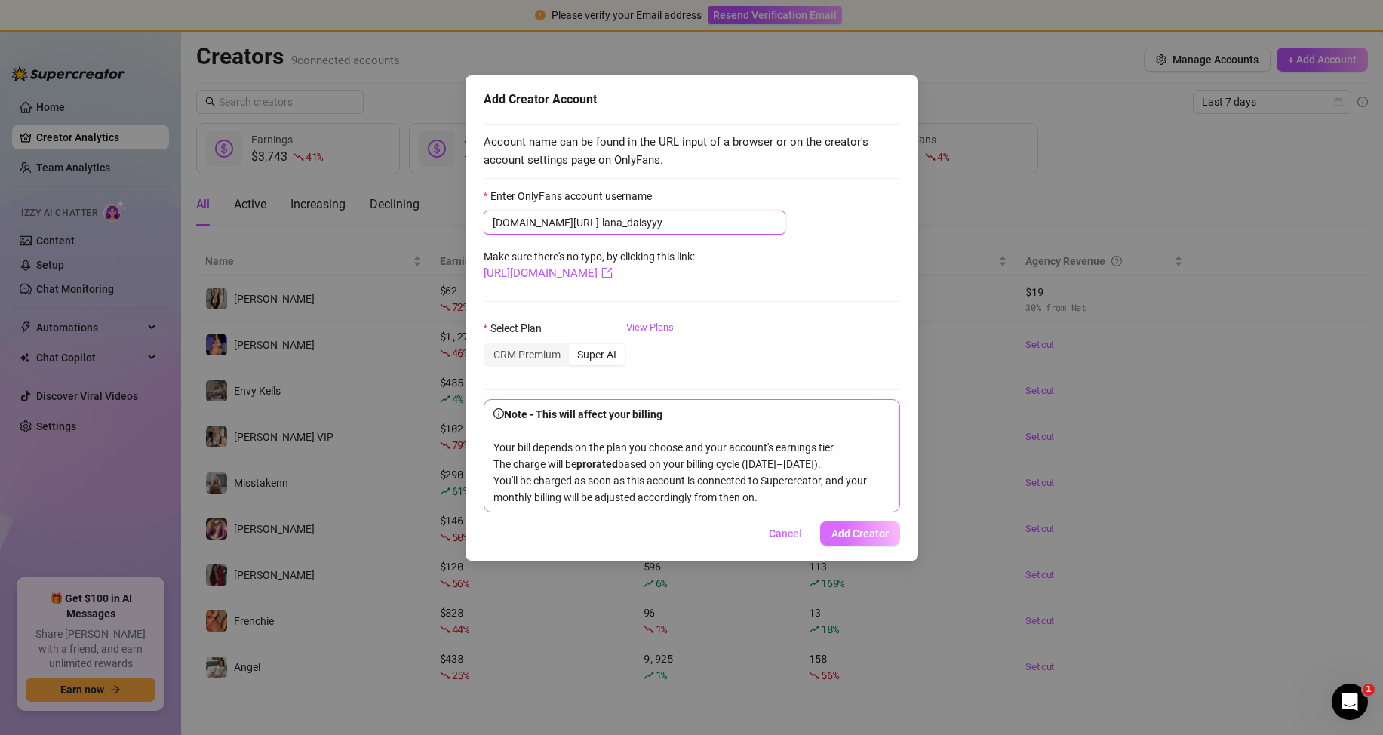
type input "lana_daisyyy"
click at [839, 544] on button "Add Creator" at bounding box center [860, 533] width 80 height 24
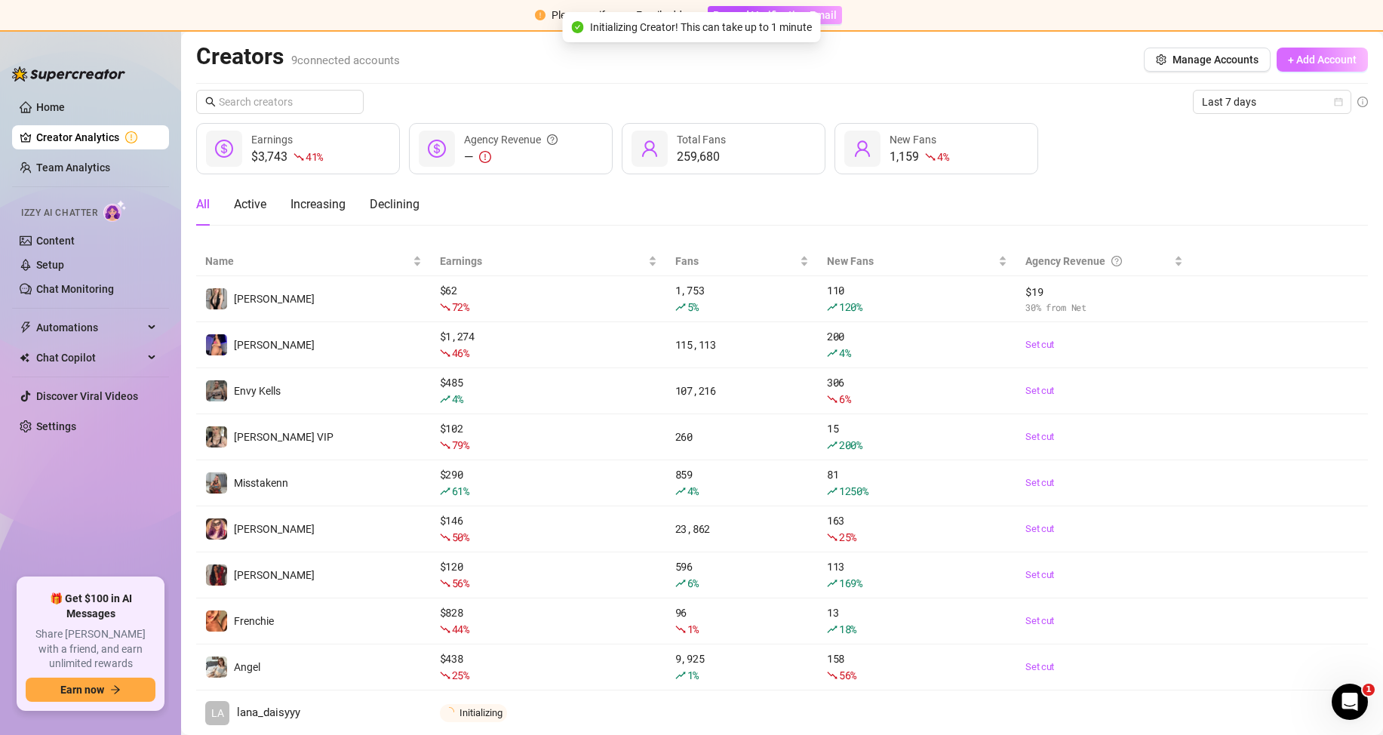
click at [1322, 64] on span "+ Add Account" at bounding box center [1322, 60] width 69 height 12
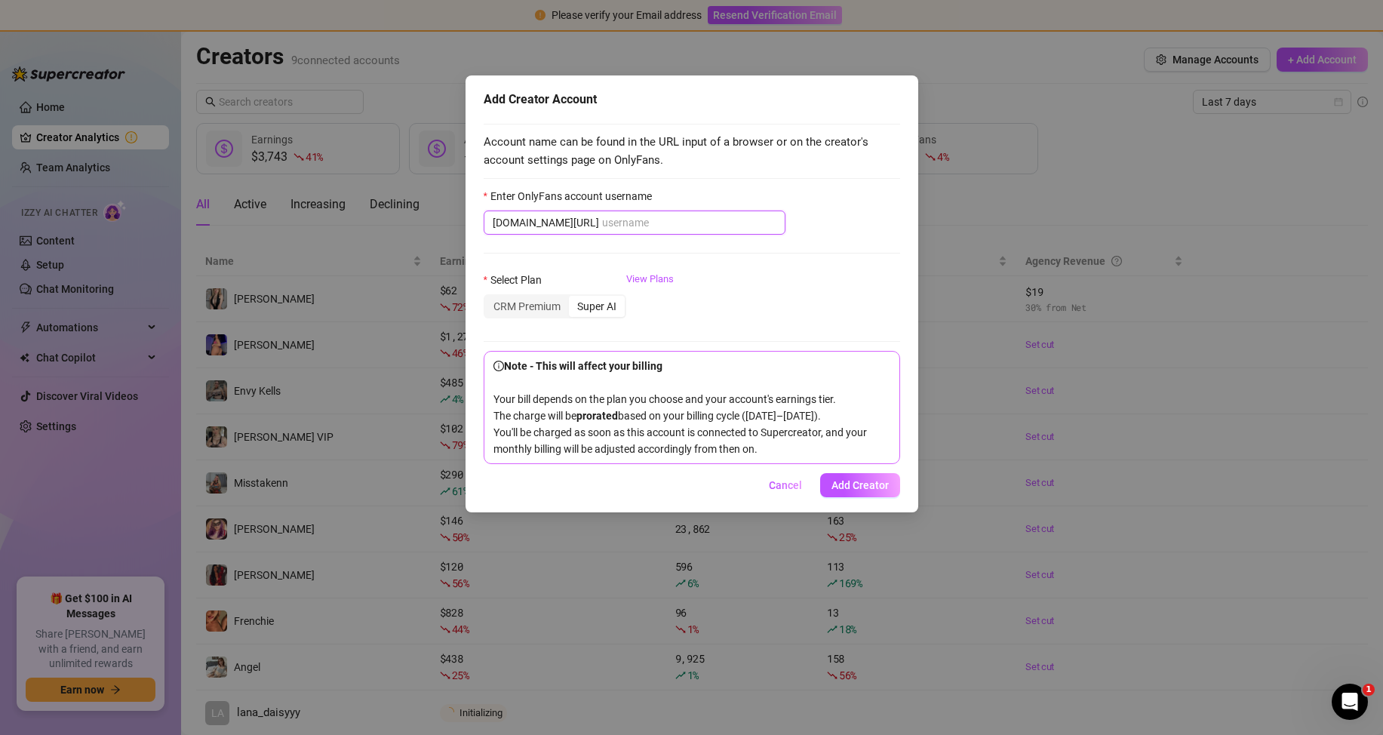
click at [612, 227] on input "Enter OnlyFans account username" at bounding box center [689, 222] width 174 height 17
paste input "madixeliza1"
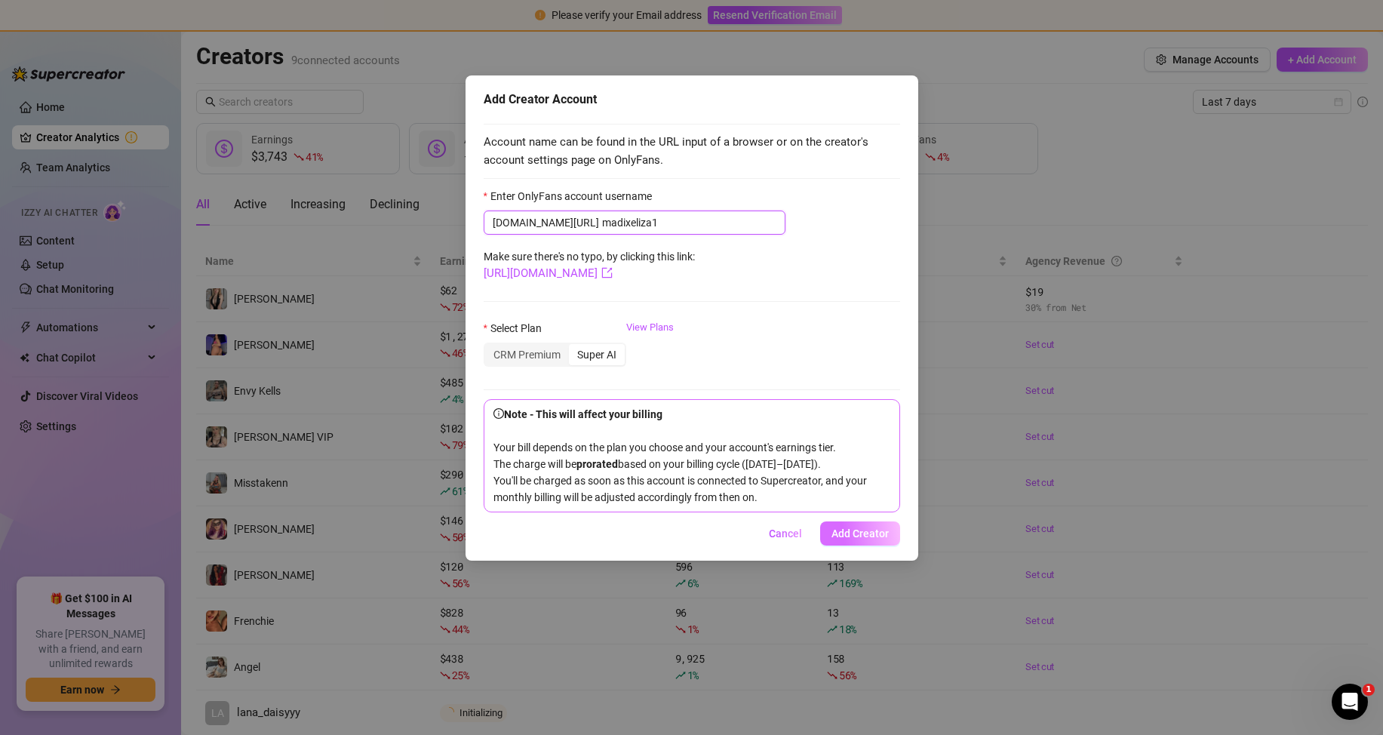
type input "madixeliza1"
click at [875, 540] on span "Add Creator" at bounding box center [860, 534] width 57 height 12
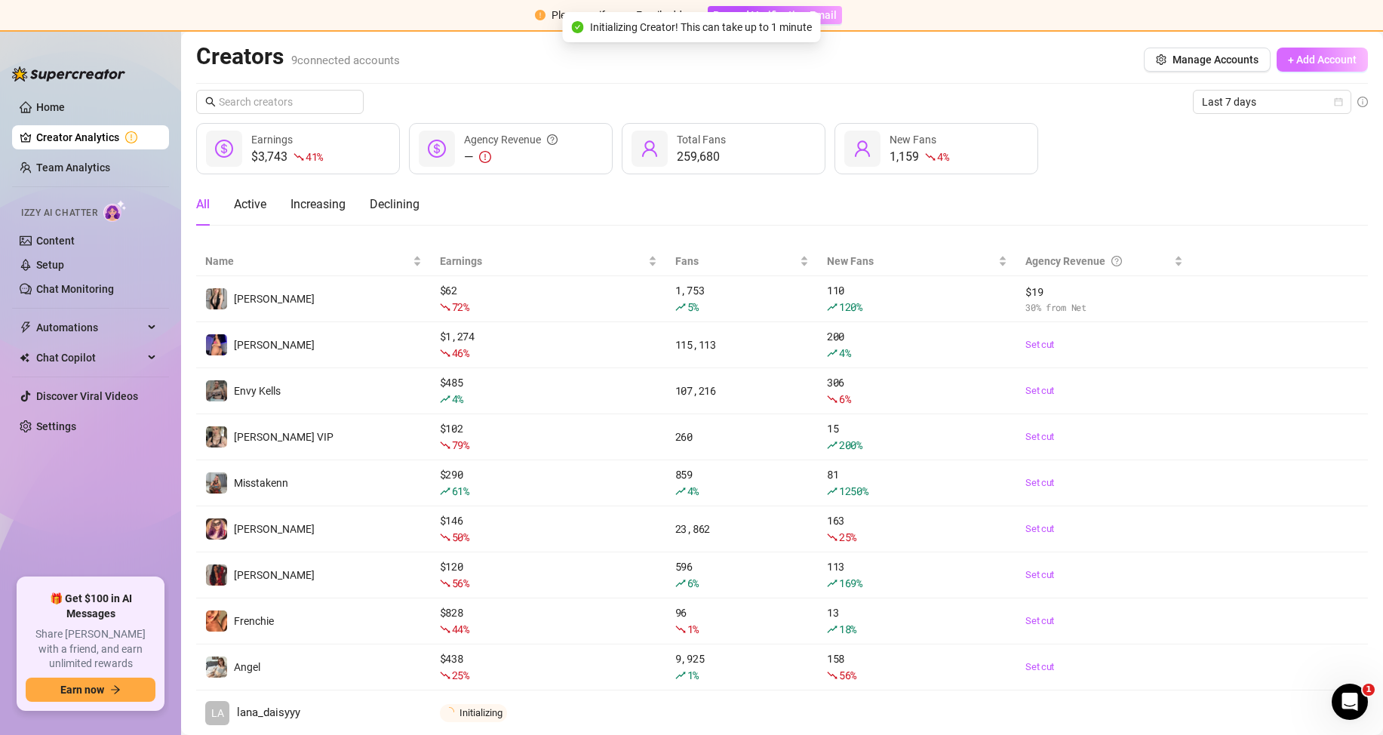
click at [1309, 57] on span "+ Add Account" at bounding box center [1322, 60] width 69 height 12
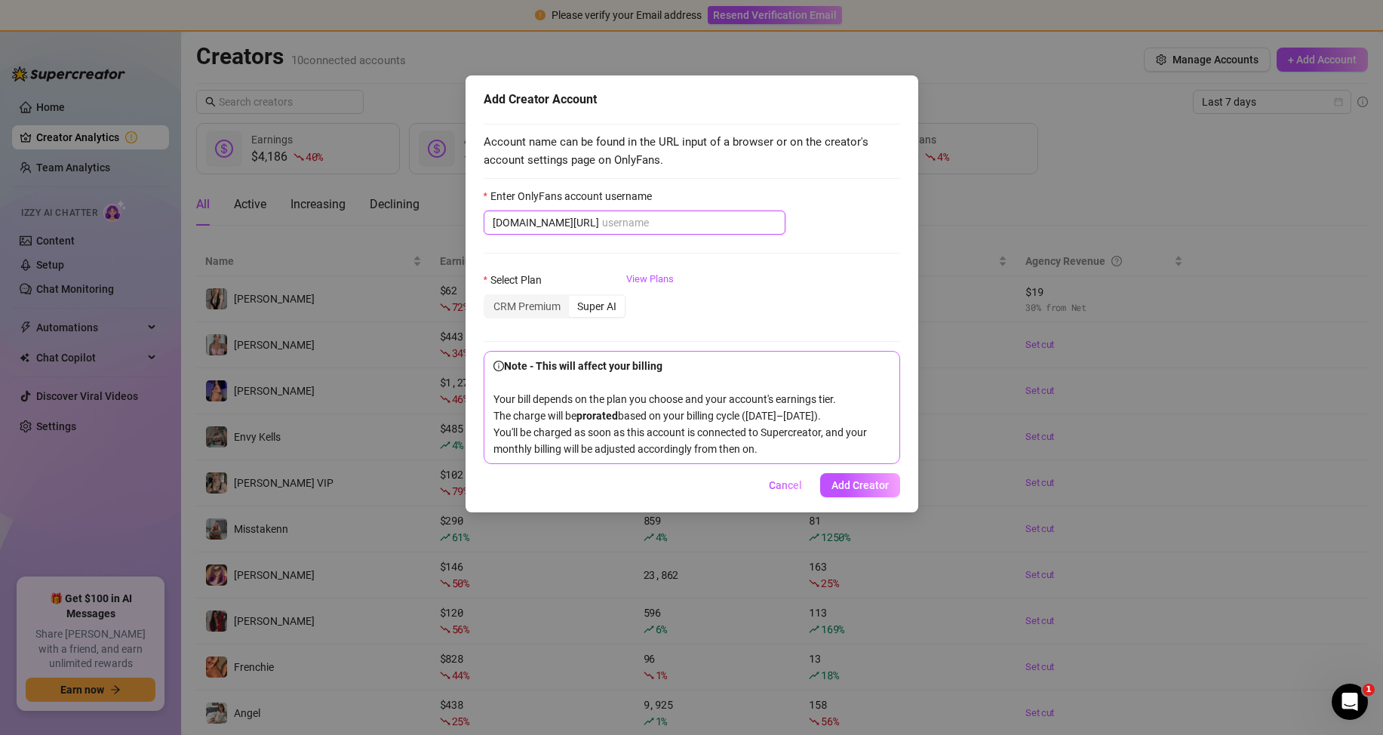
paste input "madixeliza"
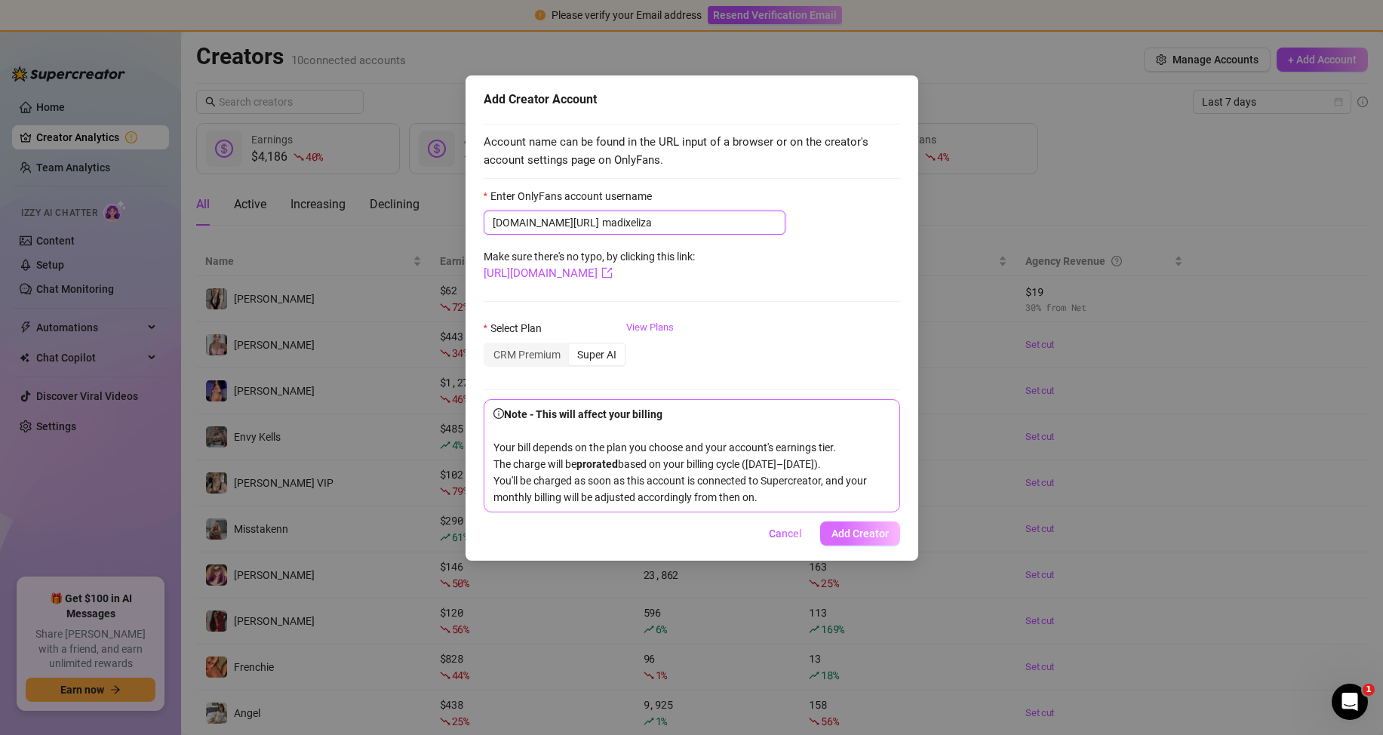
type input "madixeliza"
click at [851, 543] on button "Add Creator" at bounding box center [860, 533] width 80 height 24
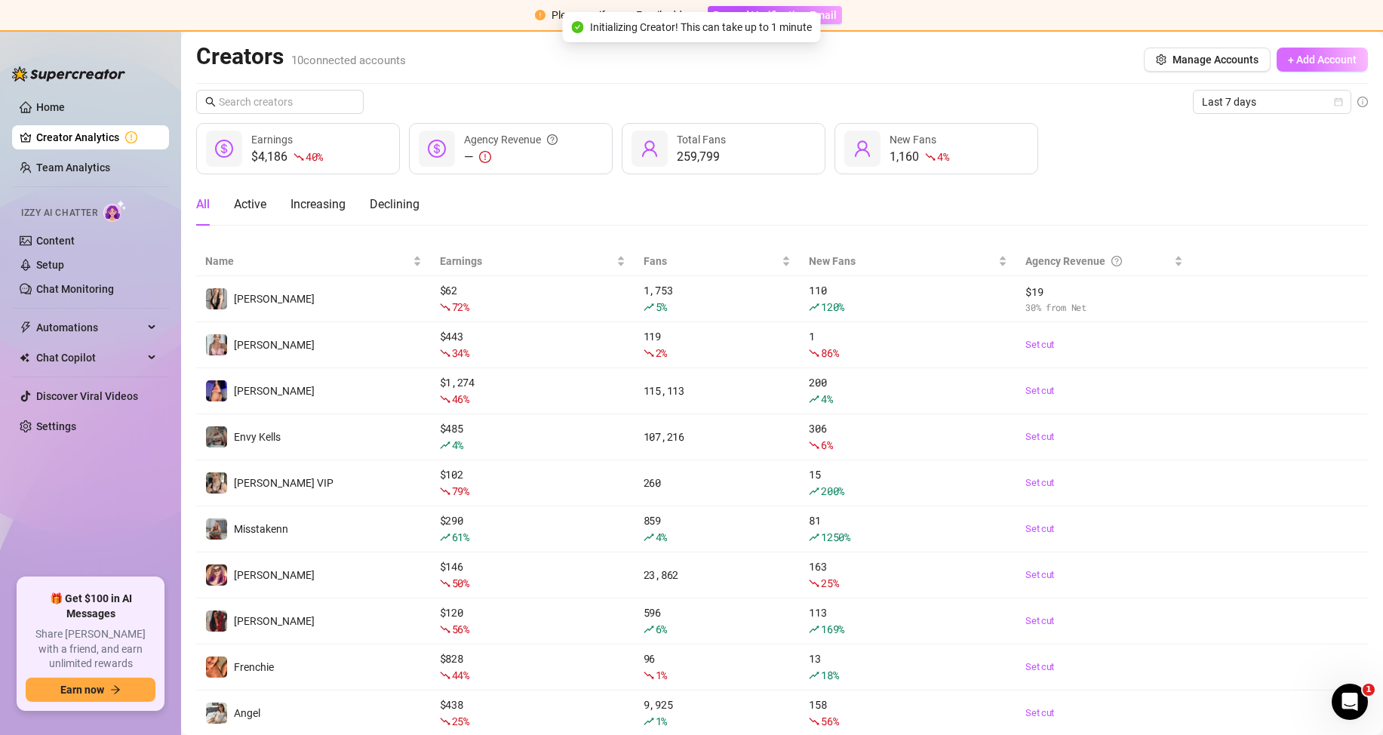
click at [1294, 56] on span "+ Add Account" at bounding box center [1322, 60] width 69 height 12
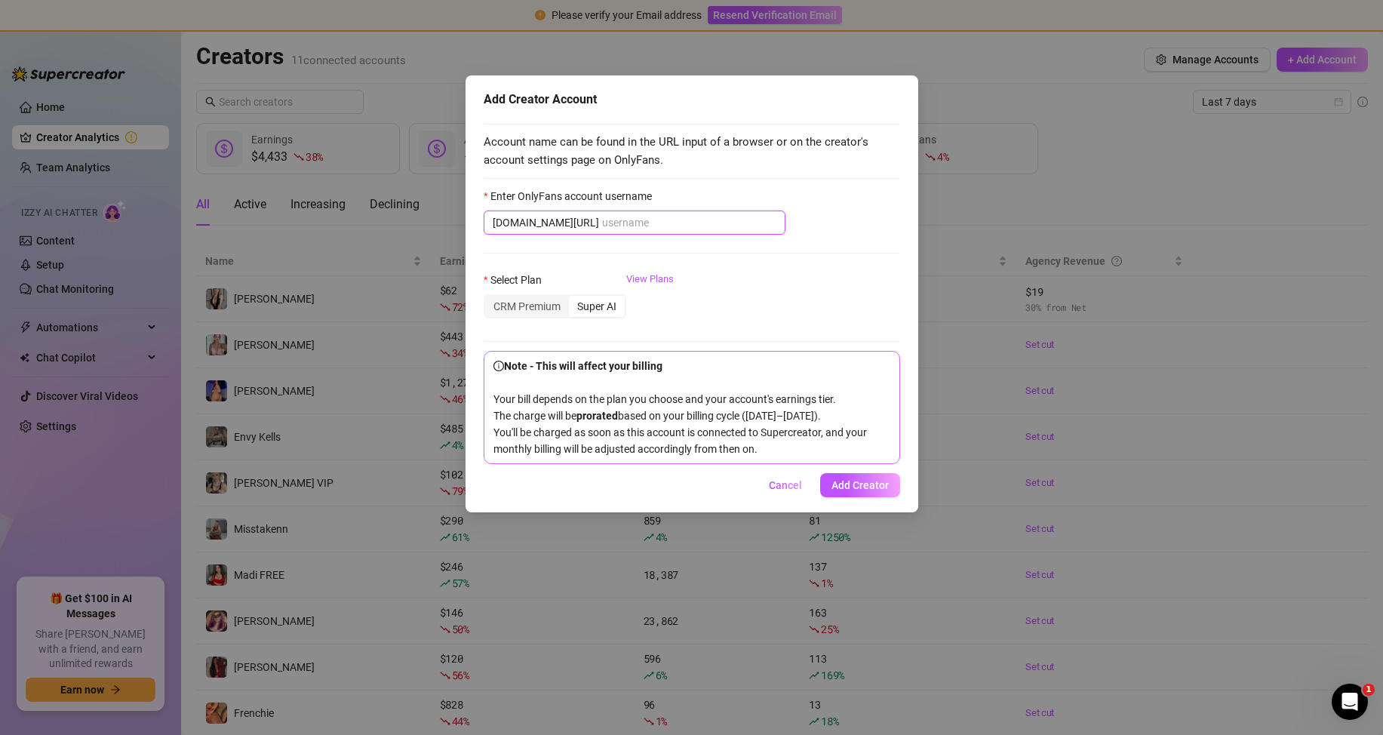
click at [639, 219] on input "Enter OnlyFans account username" at bounding box center [689, 222] width 174 height 17
paste input "y0urnerdywh0re"
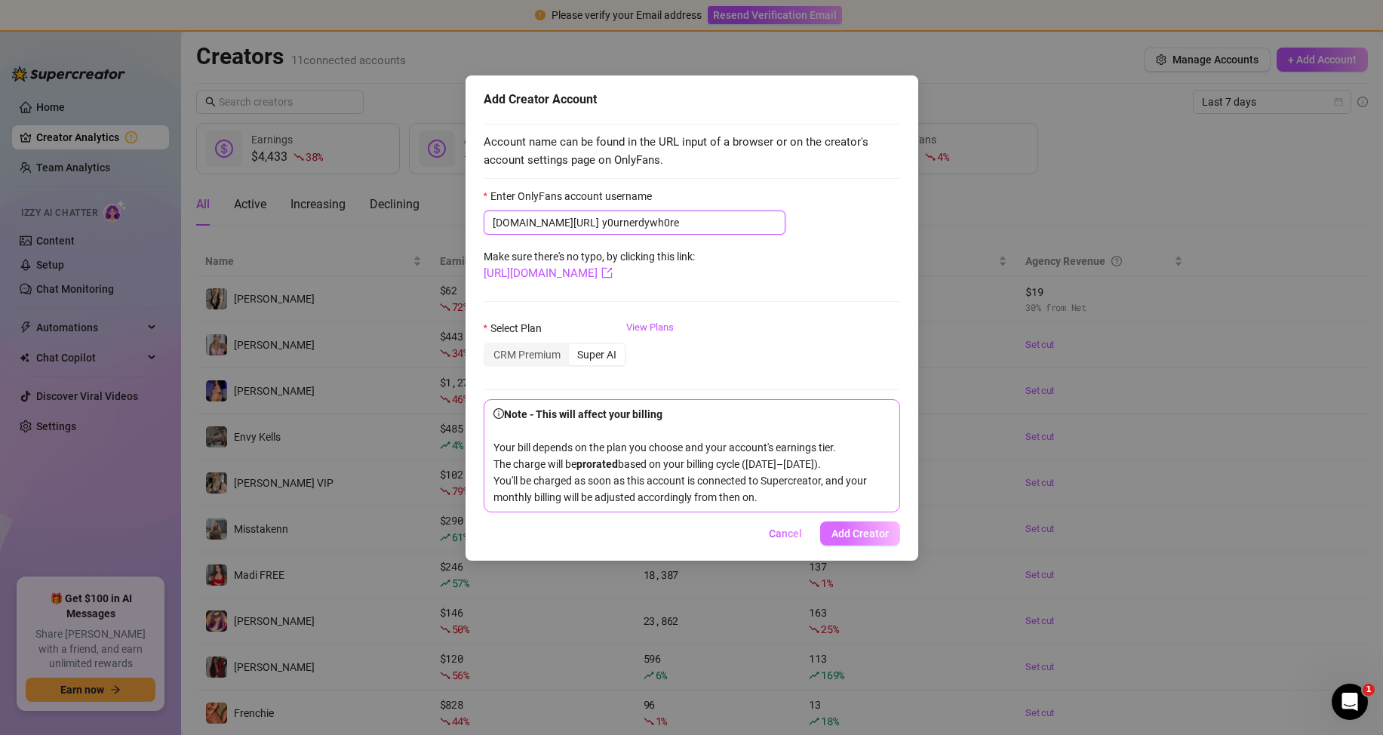
type input "y0urnerdywh0re"
click at [872, 540] on span "Add Creator" at bounding box center [860, 534] width 57 height 12
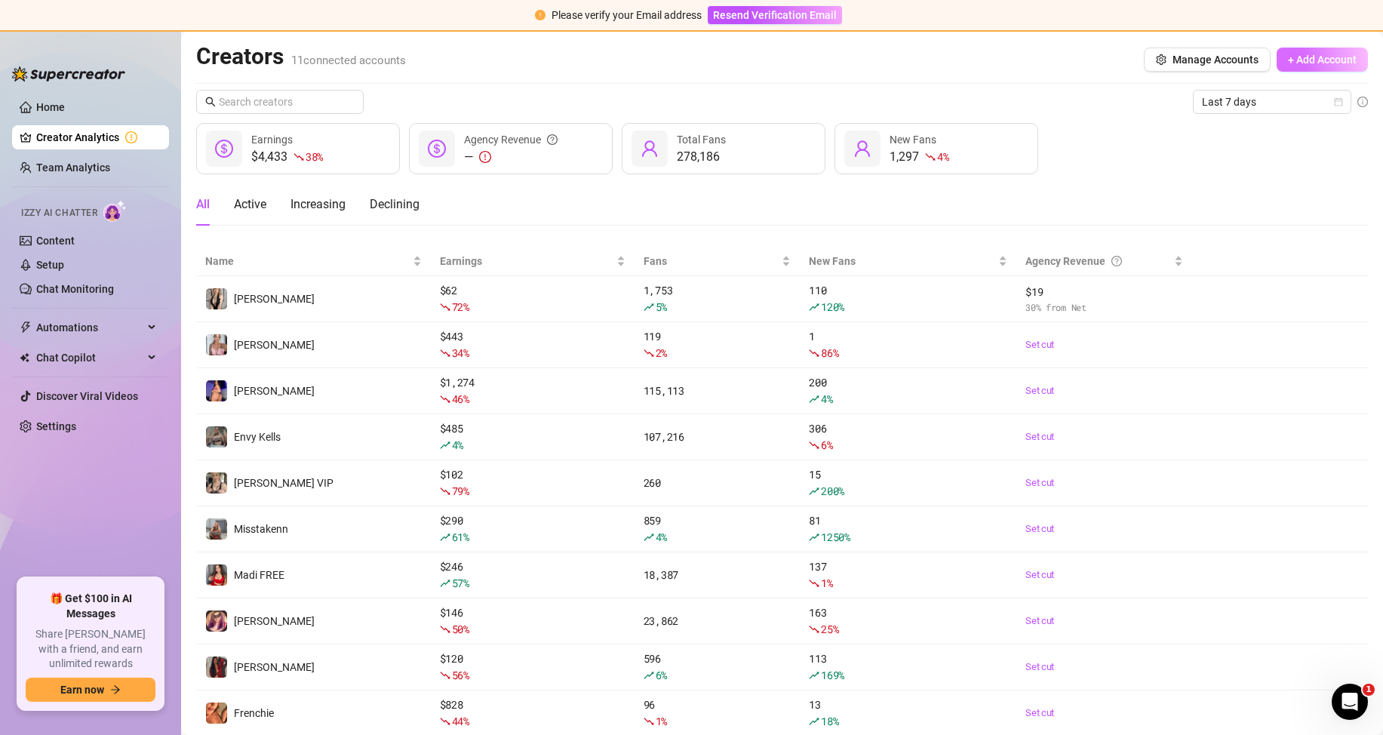
click at [1324, 51] on button "+ Add Account" at bounding box center [1322, 60] width 91 height 24
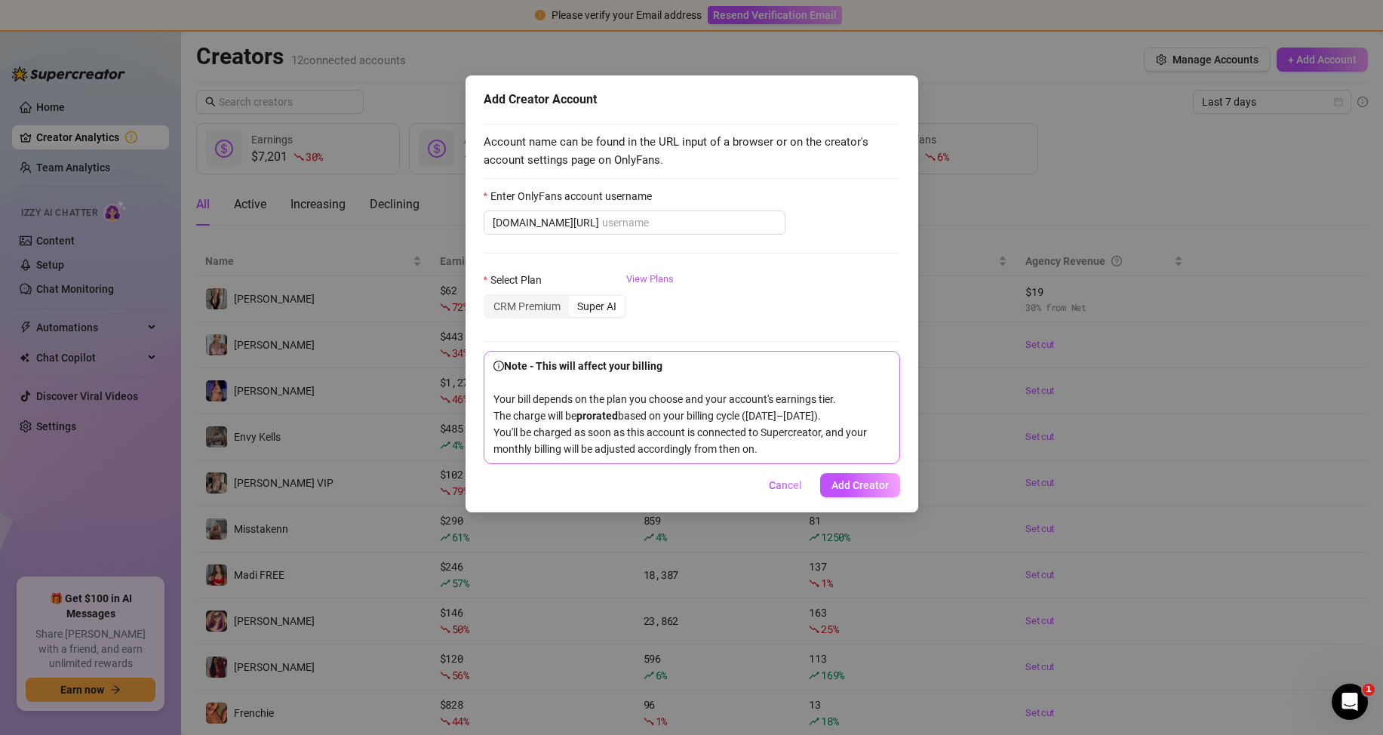
drag, startPoint x: 780, startPoint y: 506, endPoint x: 424, endPoint y: 727, distance: 418.9
click at [780, 491] on span "Cancel" at bounding box center [785, 485] width 33 height 12
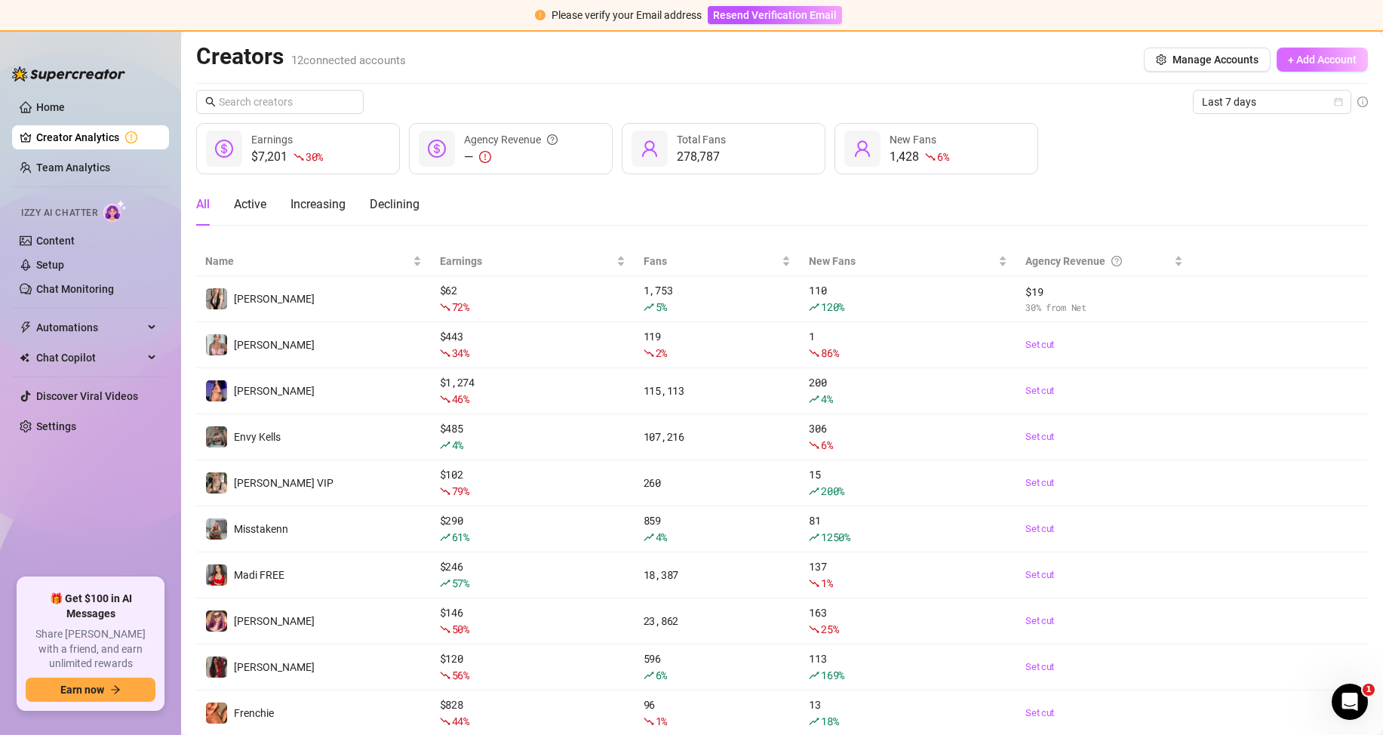
click at [1319, 59] on span "+ Add Account" at bounding box center [1322, 60] width 69 height 12
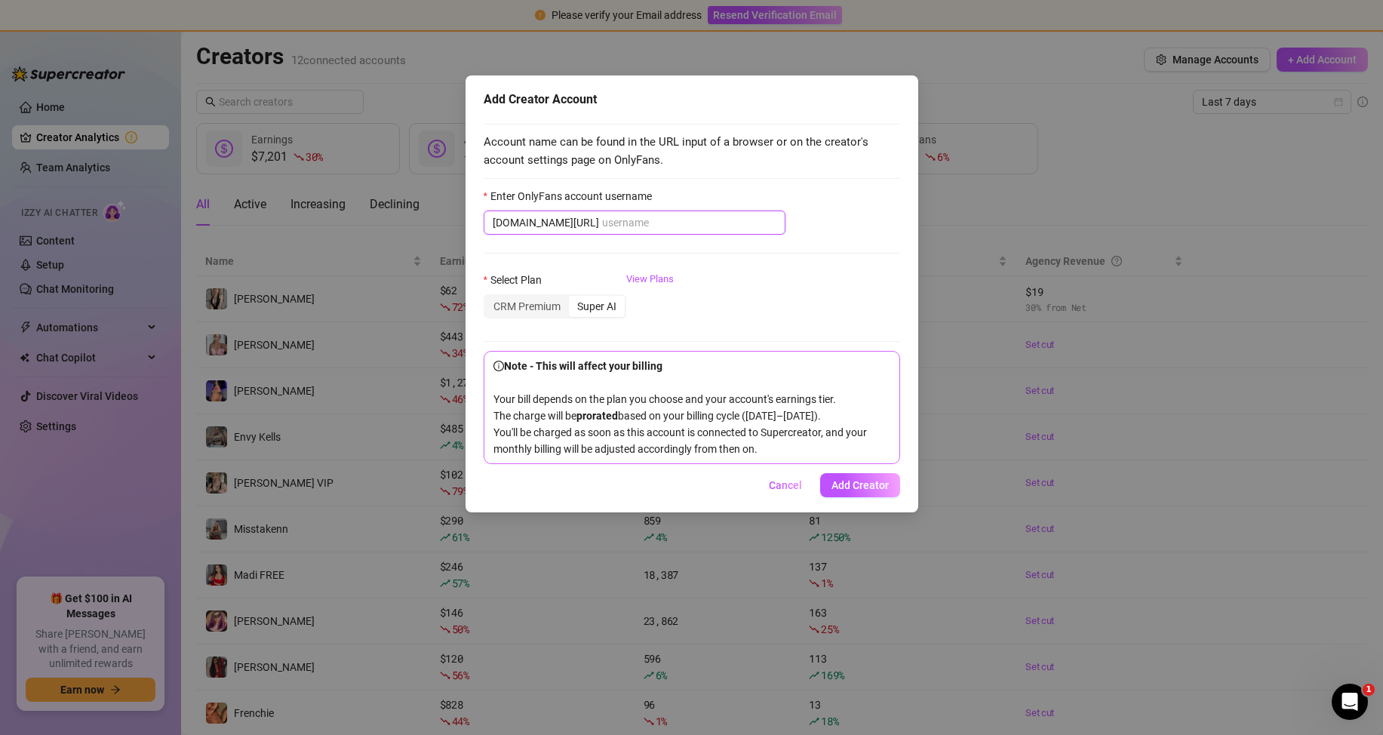
paste input "misstakennnxx"
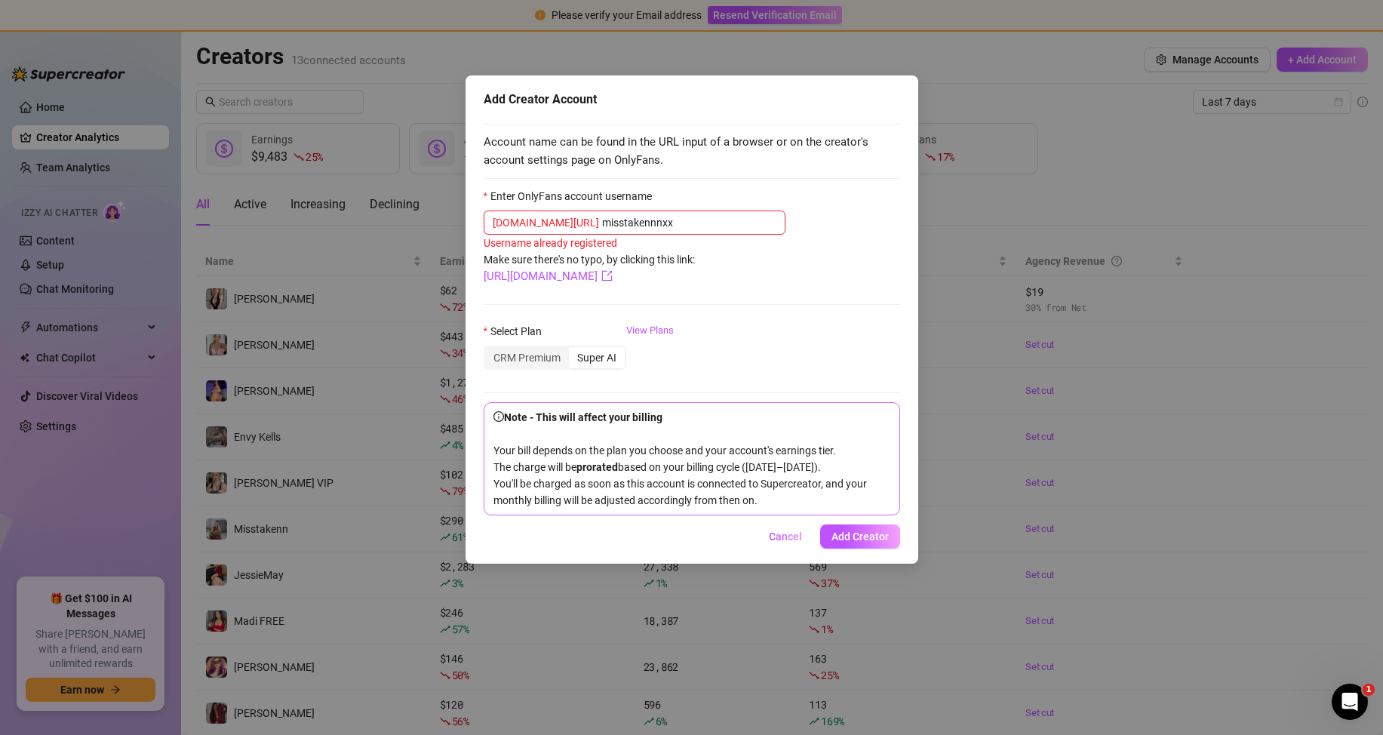
drag, startPoint x: 857, startPoint y: 551, endPoint x: 848, endPoint y: 540, distance: 13.9
click at [856, 543] on span "Add Creator" at bounding box center [860, 537] width 57 height 12
click at [676, 226] on input "misstakennnxx" at bounding box center [689, 222] width 174 height 17
click at [602, 217] on input "misstakennnxx" at bounding box center [689, 222] width 174 height 17
click at [709, 227] on input "misstakennnxx" at bounding box center [689, 222] width 174 height 17
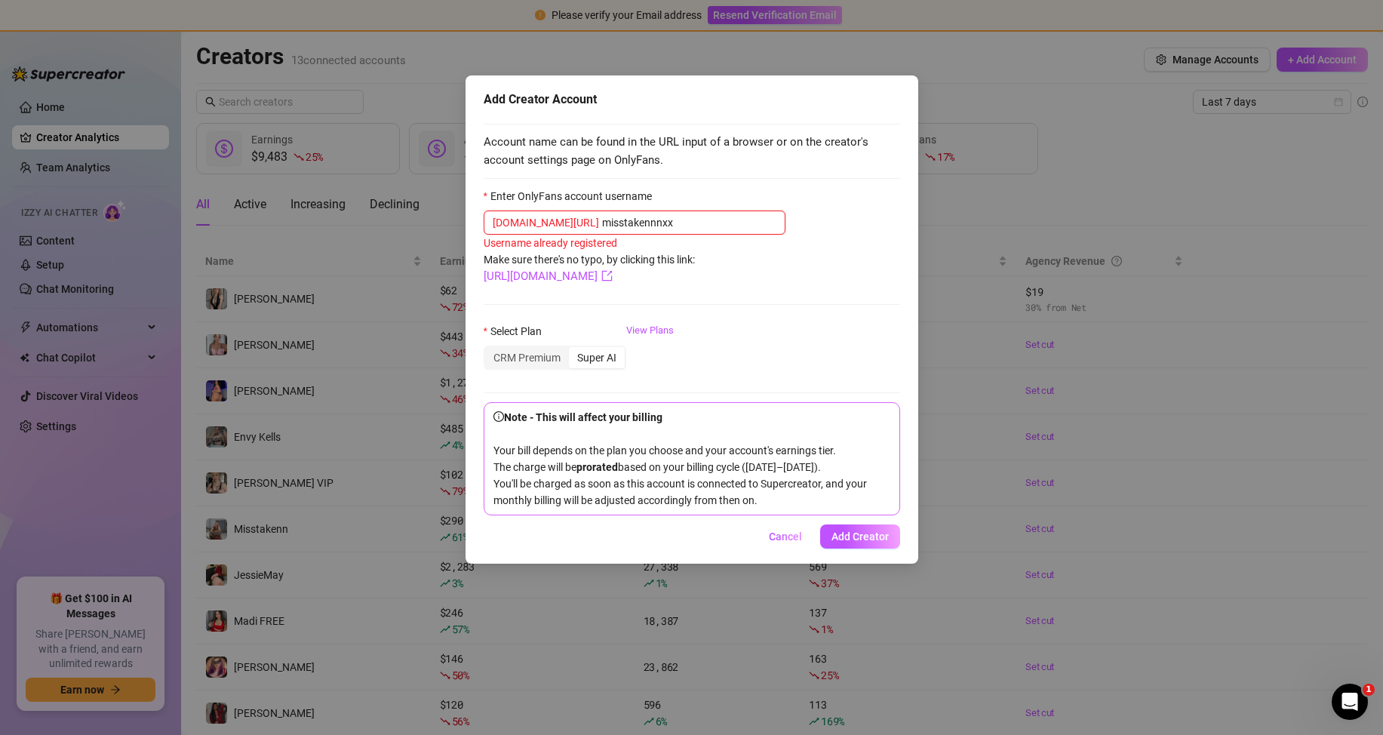
paste input "jademariaaxx"
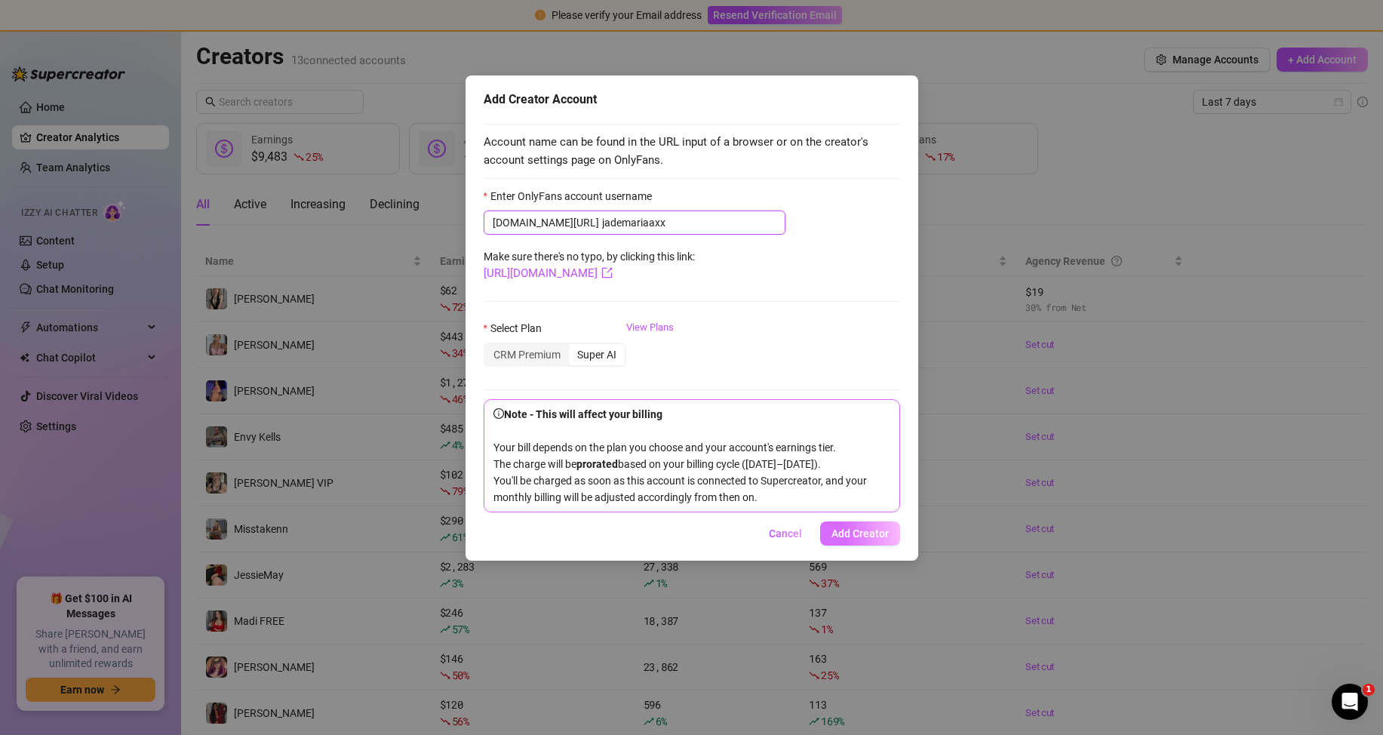
type input "jademariaaxx"
click at [872, 540] on span "Add Creator" at bounding box center [860, 534] width 57 height 12
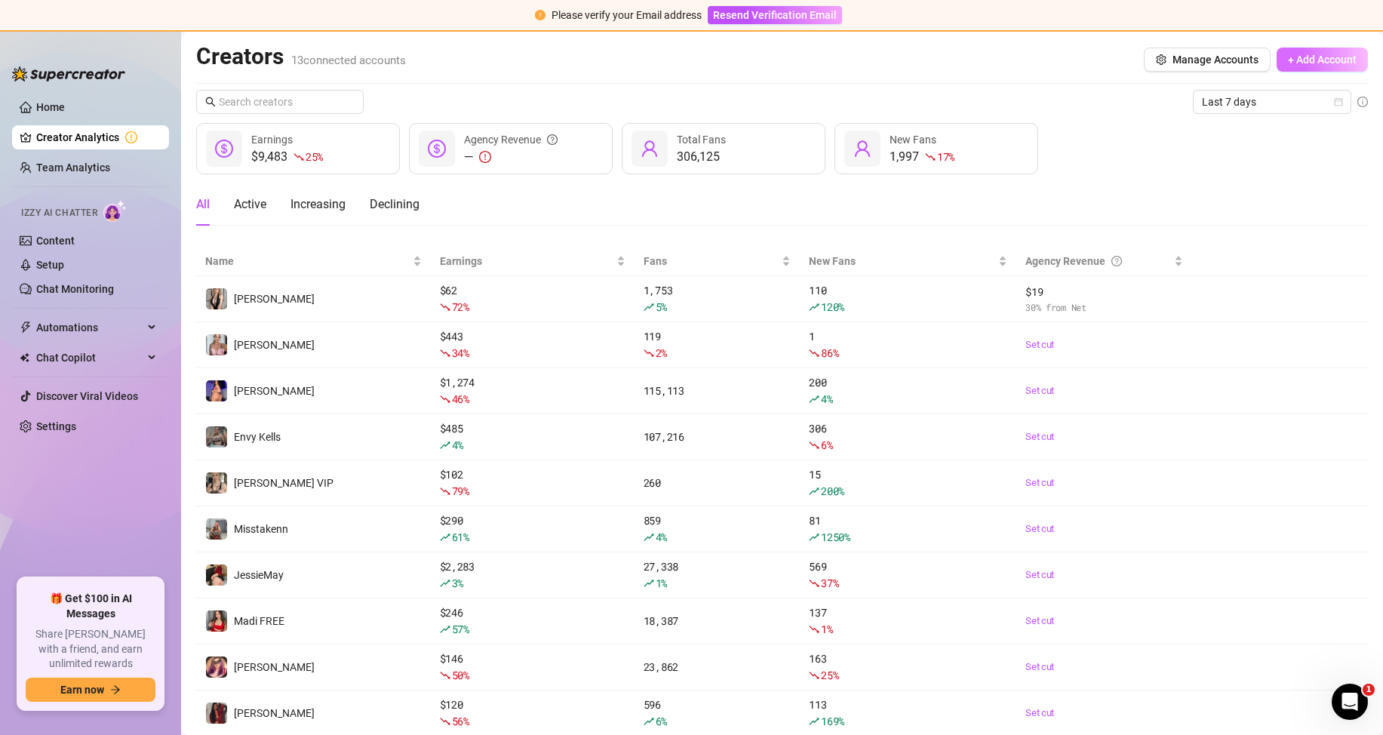
click at [1307, 57] on span "+ Add Account" at bounding box center [1322, 60] width 69 height 12
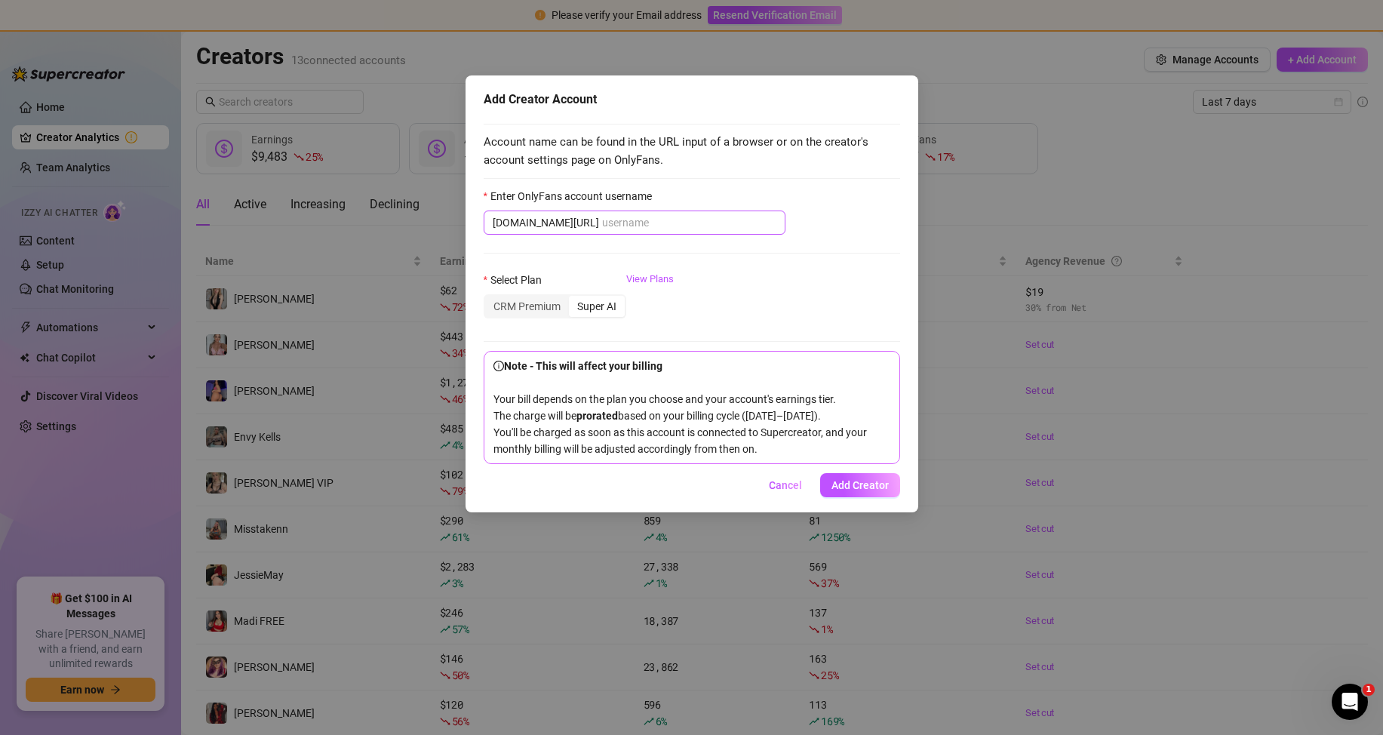
click at [710, 213] on span "[DOMAIN_NAME][URL]" at bounding box center [635, 223] width 302 height 24
click at [706, 223] on input "Enter OnlyFans account username" at bounding box center [689, 222] width 174 height 17
paste input "jademariaax"
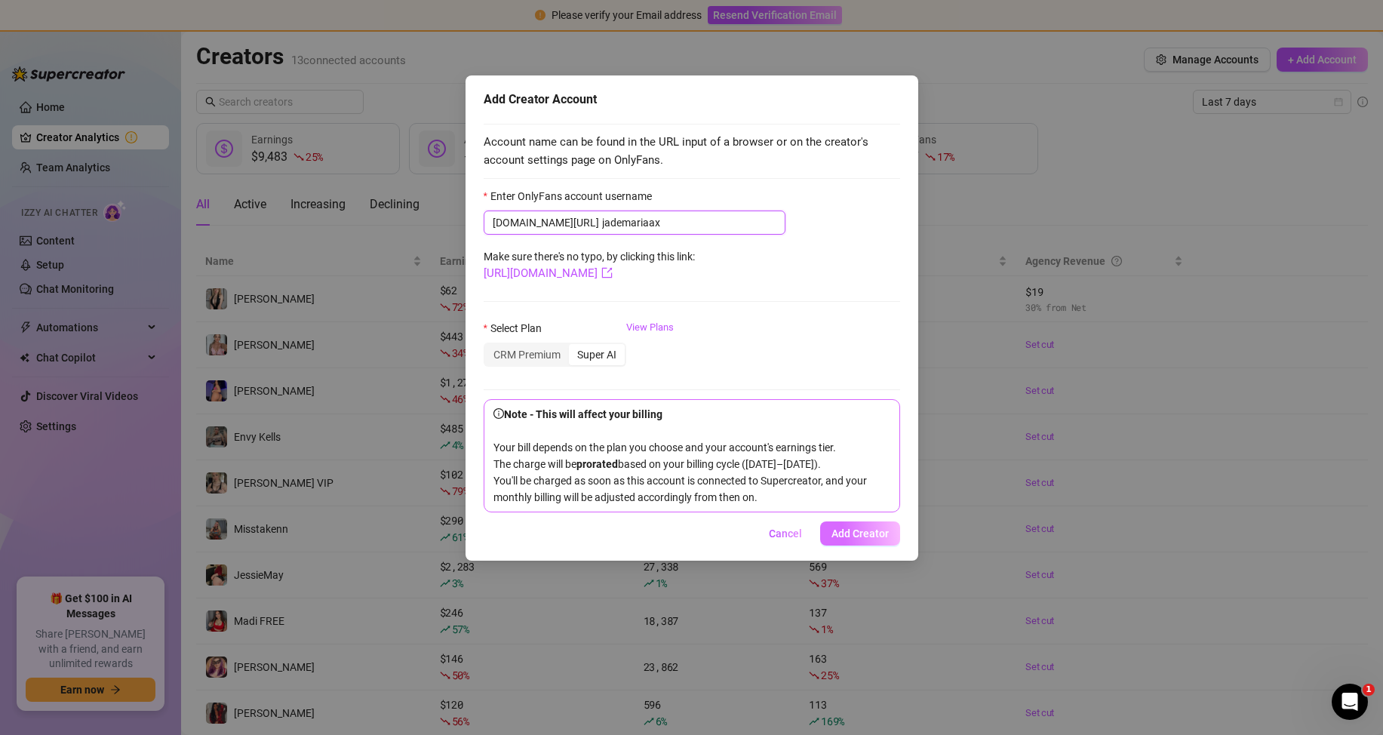
type input "jademariaax"
click at [862, 543] on button "Add Creator" at bounding box center [860, 533] width 80 height 24
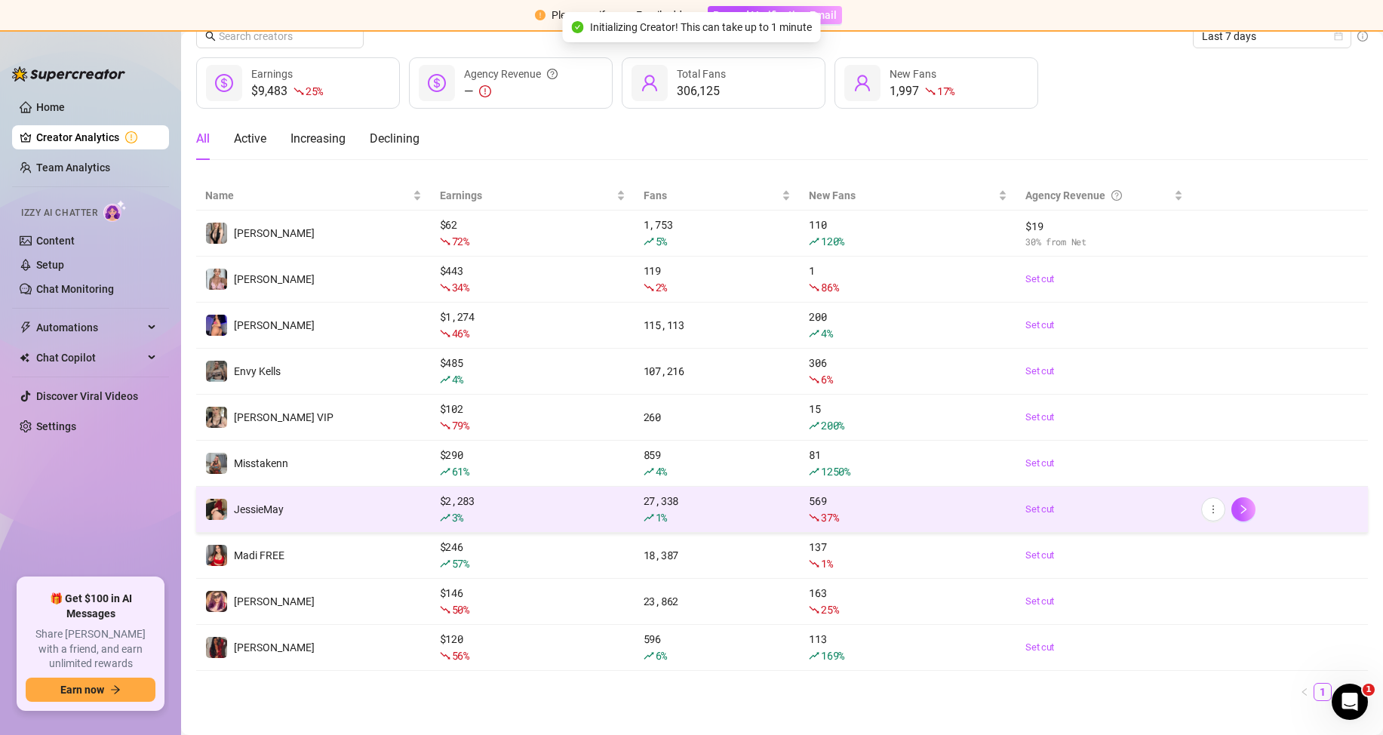
scroll to position [89, 0]
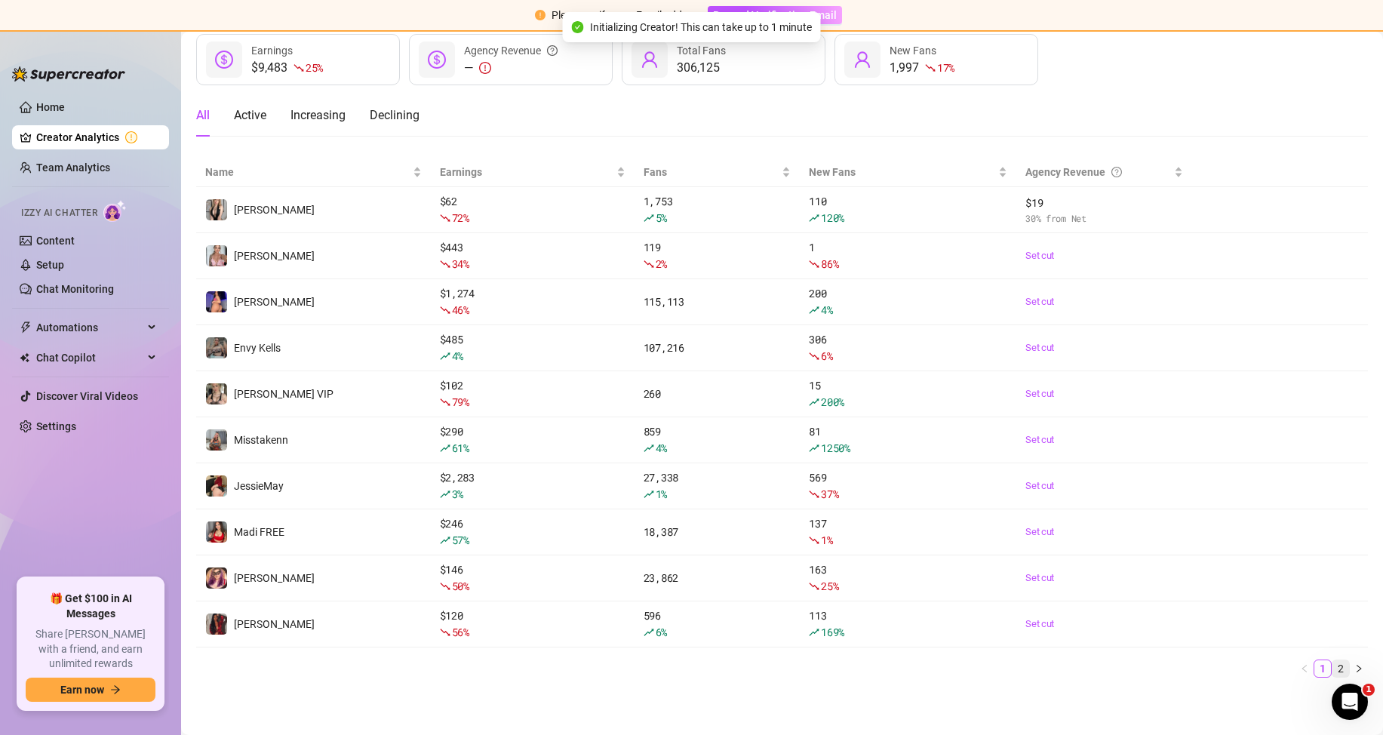
click at [1333, 664] on link "2" at bounding box center [1341, 668] width 17 height 17
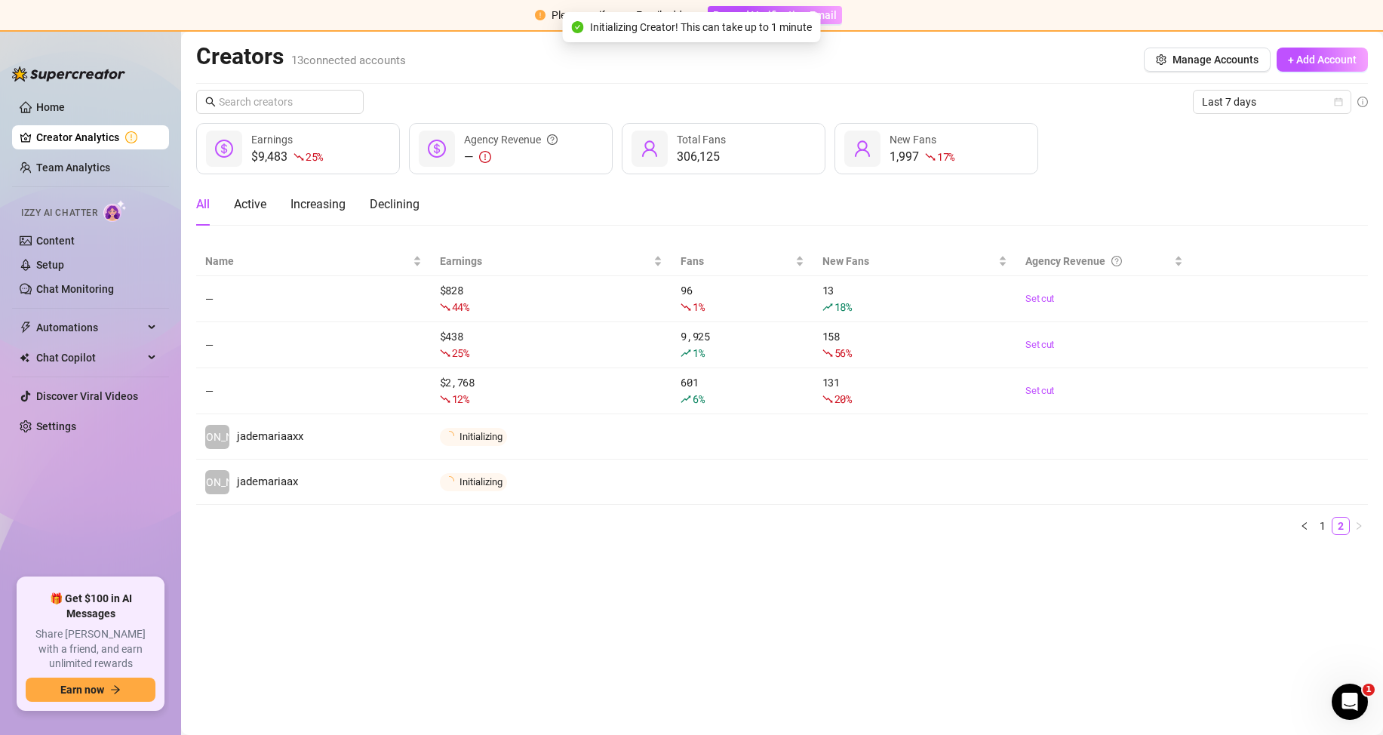
scroll to position [0, 0]
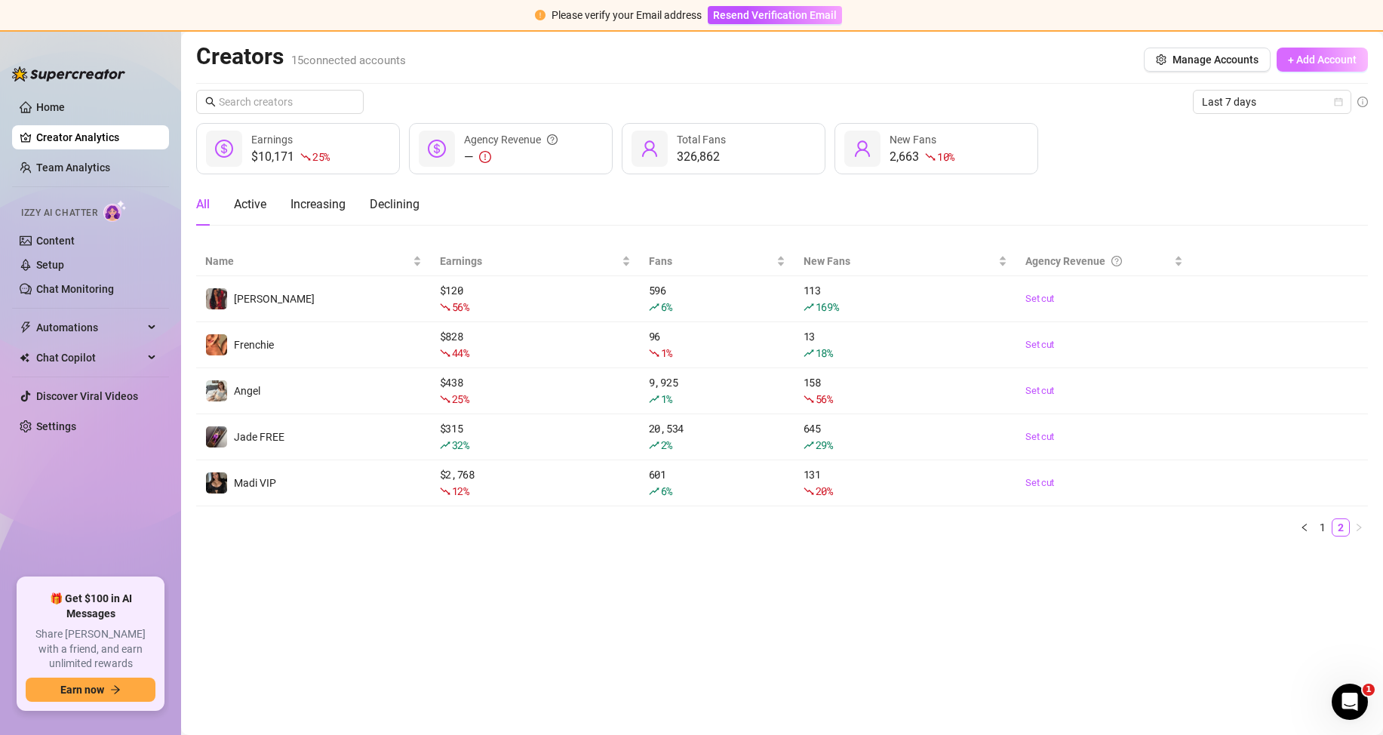
click at [1325, 69] on button "+ Add Account" at bounding box center [1322, 60] width 91 height 24
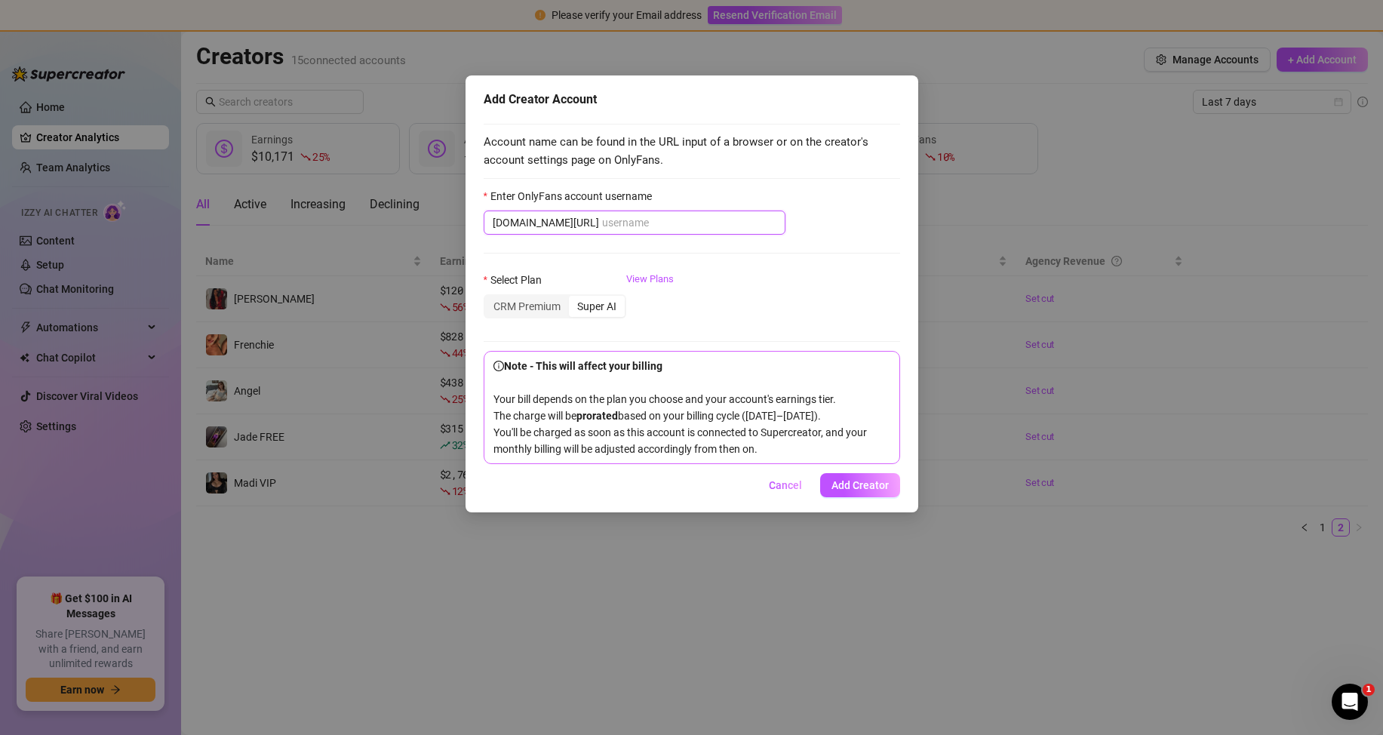
click at [644, 227] on input "Enter OnlyFans account username" at bounding box center [689, 222] width 174 height 17
paste input "coochielouwho"
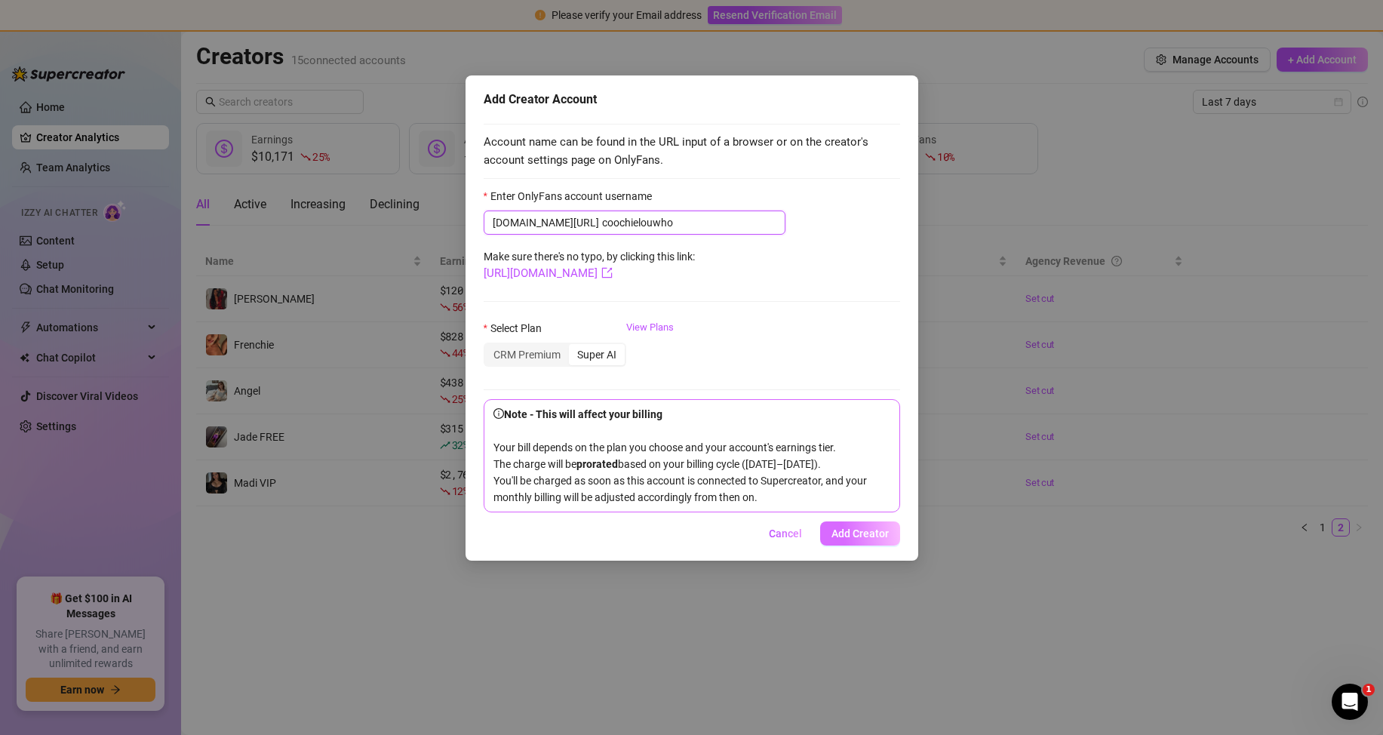
type input "coochielouwho"
click at [869, 546] on button "Add Creator" at bounding box center [860, 533] width 80 height 24
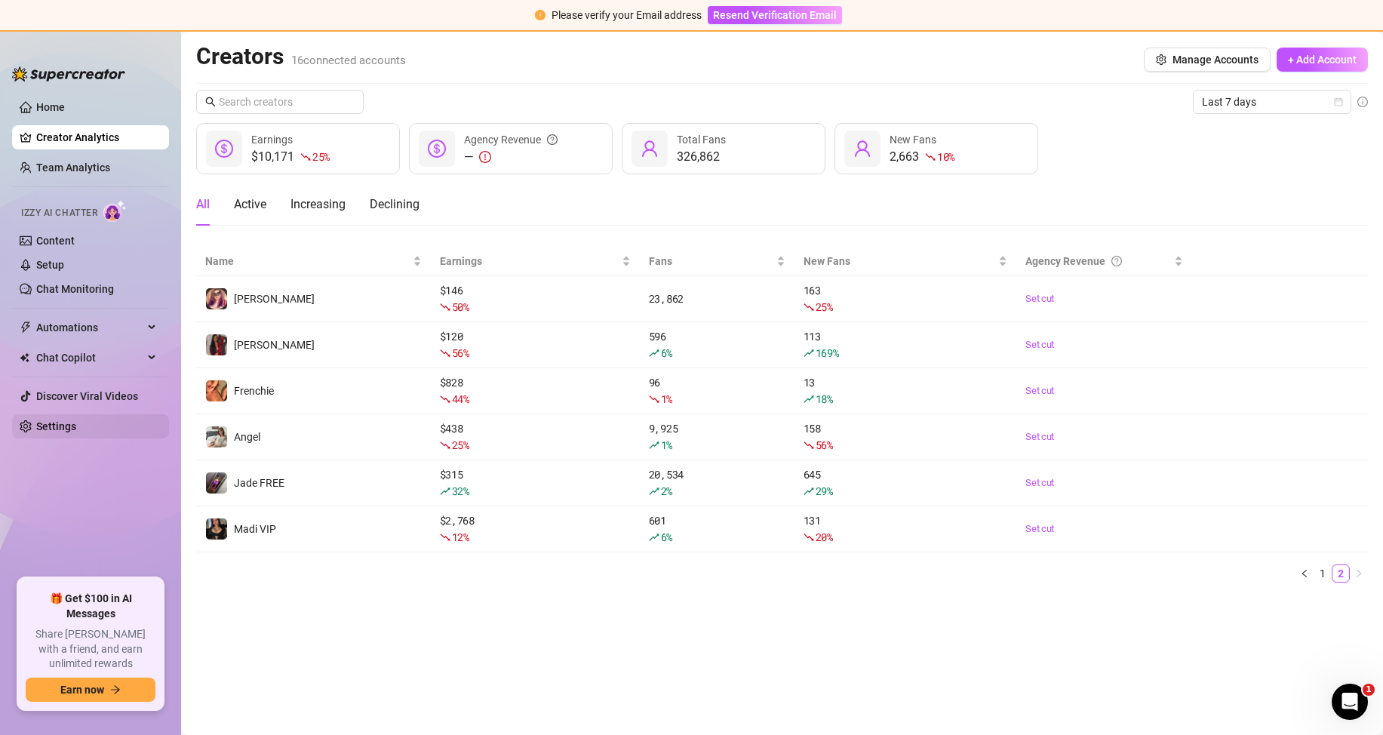
click at [55, 423] on link "Settings" at bounding box center [56, 426] width 40 height 12
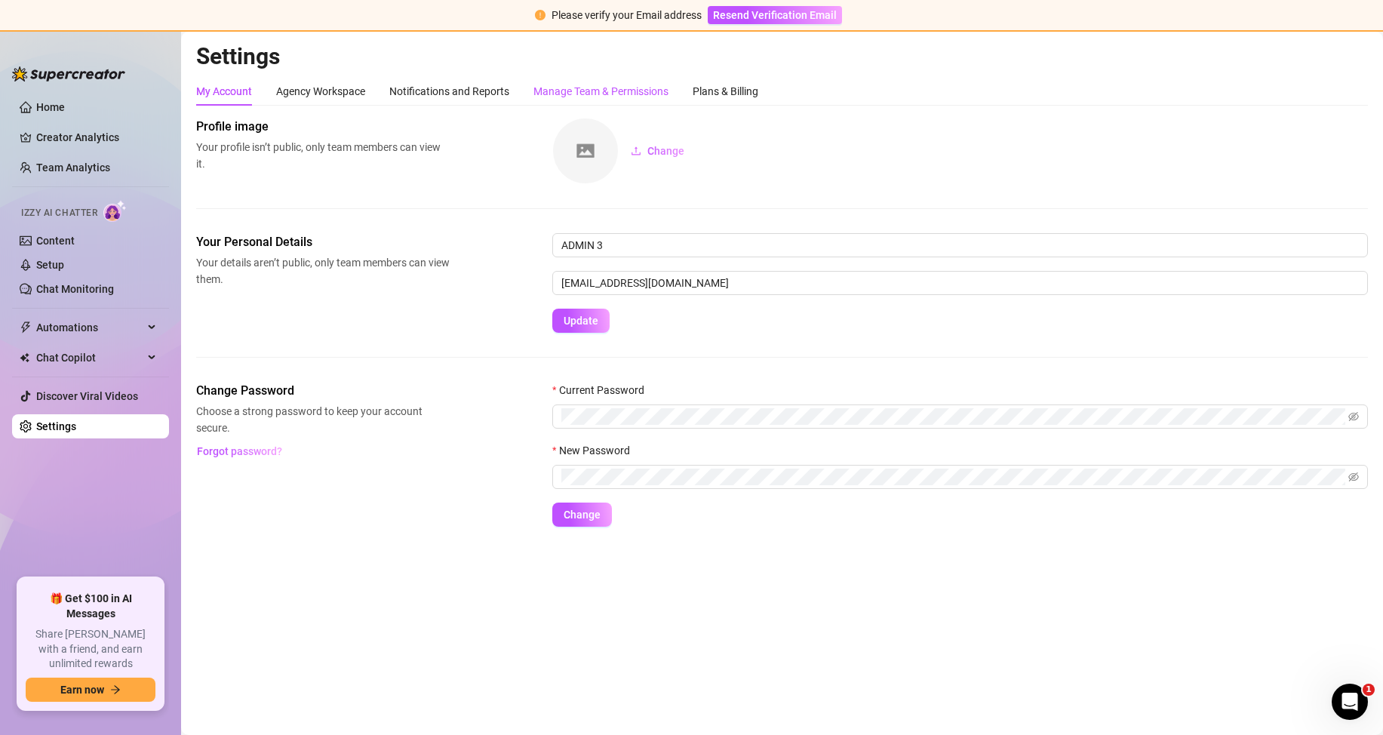
click at [616, 94] on div "Manage Team & Permissions" at bounding box center [601, 91] width 135 height 17
click at [592, 88] on div "Manage Team & Permissions" at bounding box center [601, 91] width 135 height 17
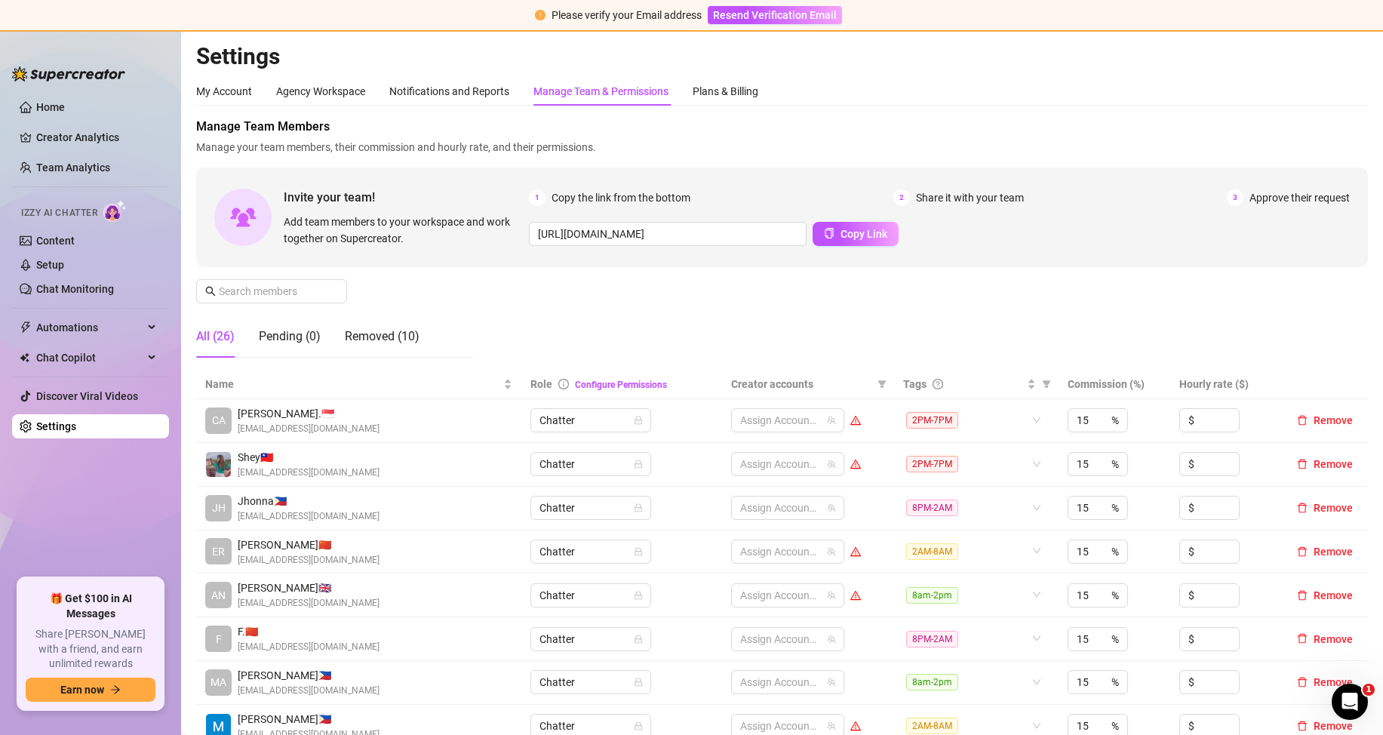
scroll to position [302, 0]
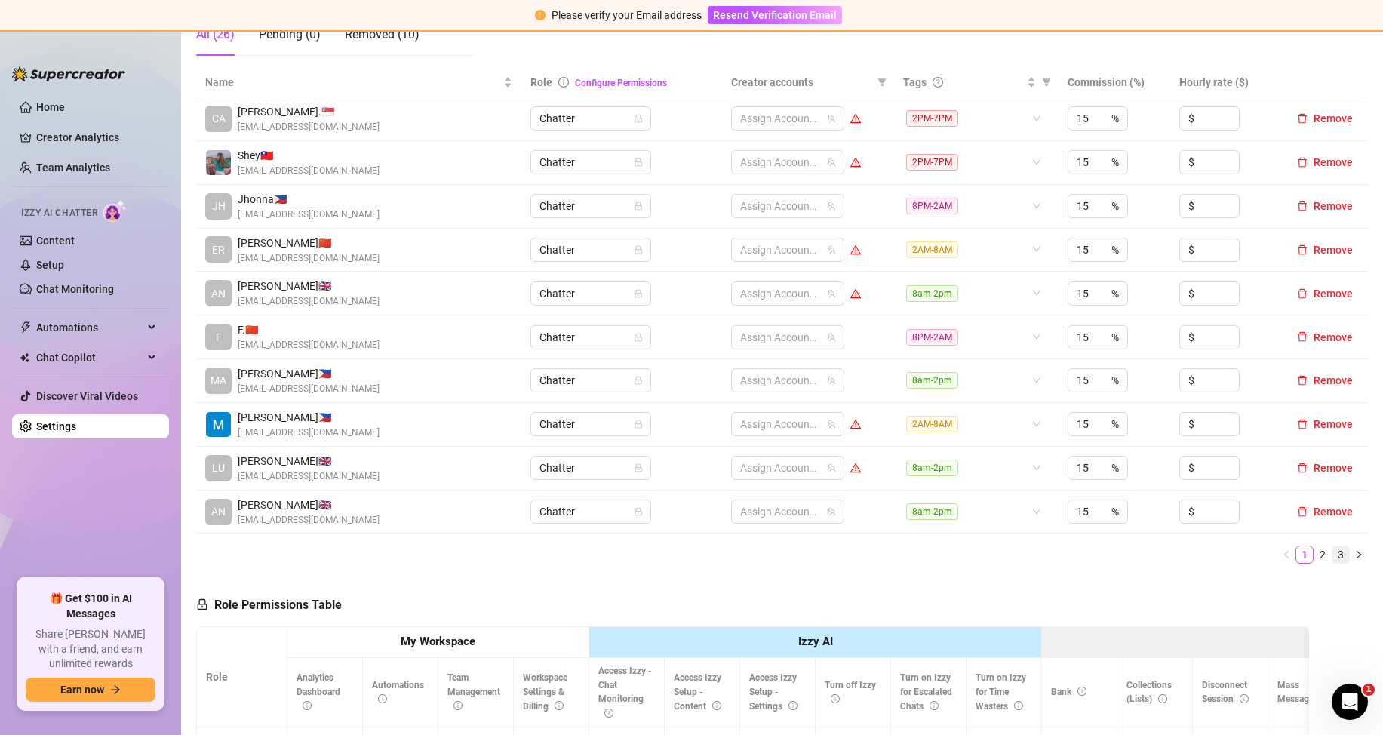
click at [1333, 555] on link "3" at bounding box center [1341, 554] width 17 height 17
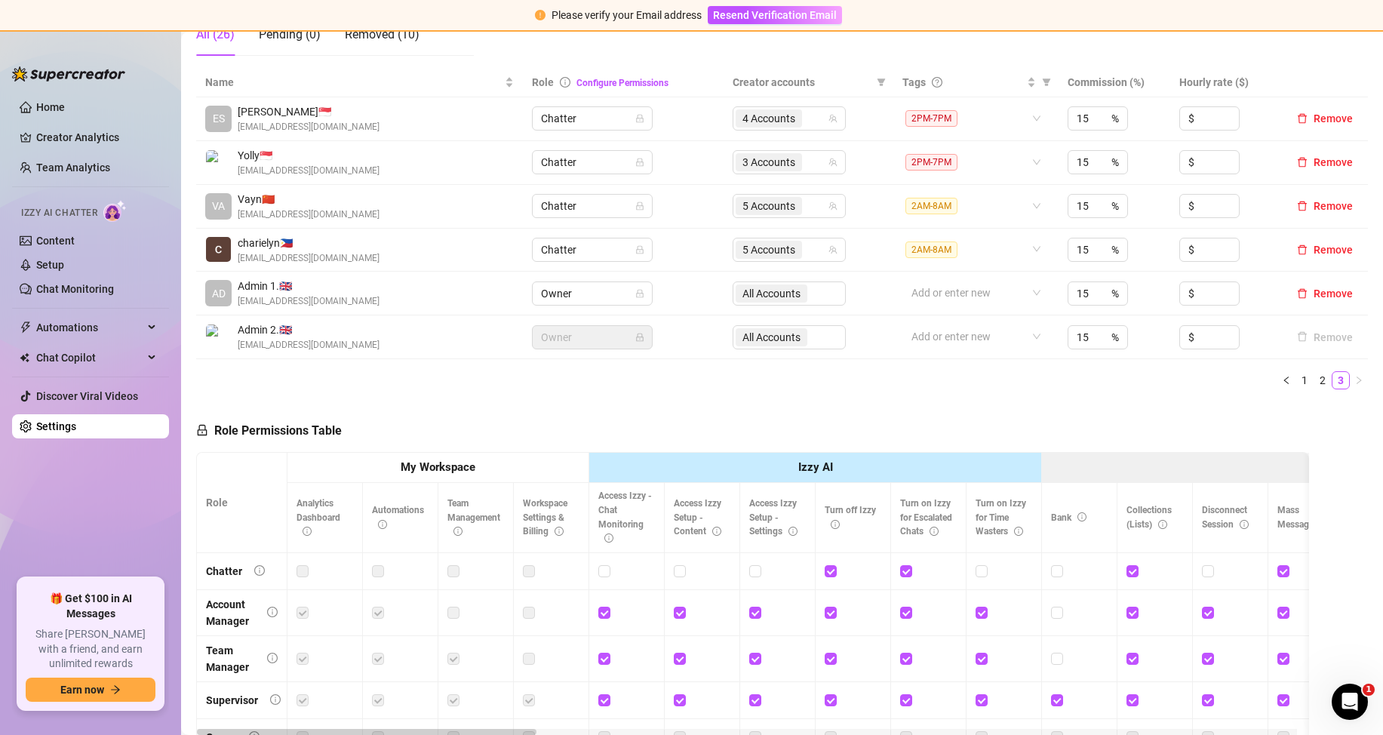
scroll to position [226, 0]
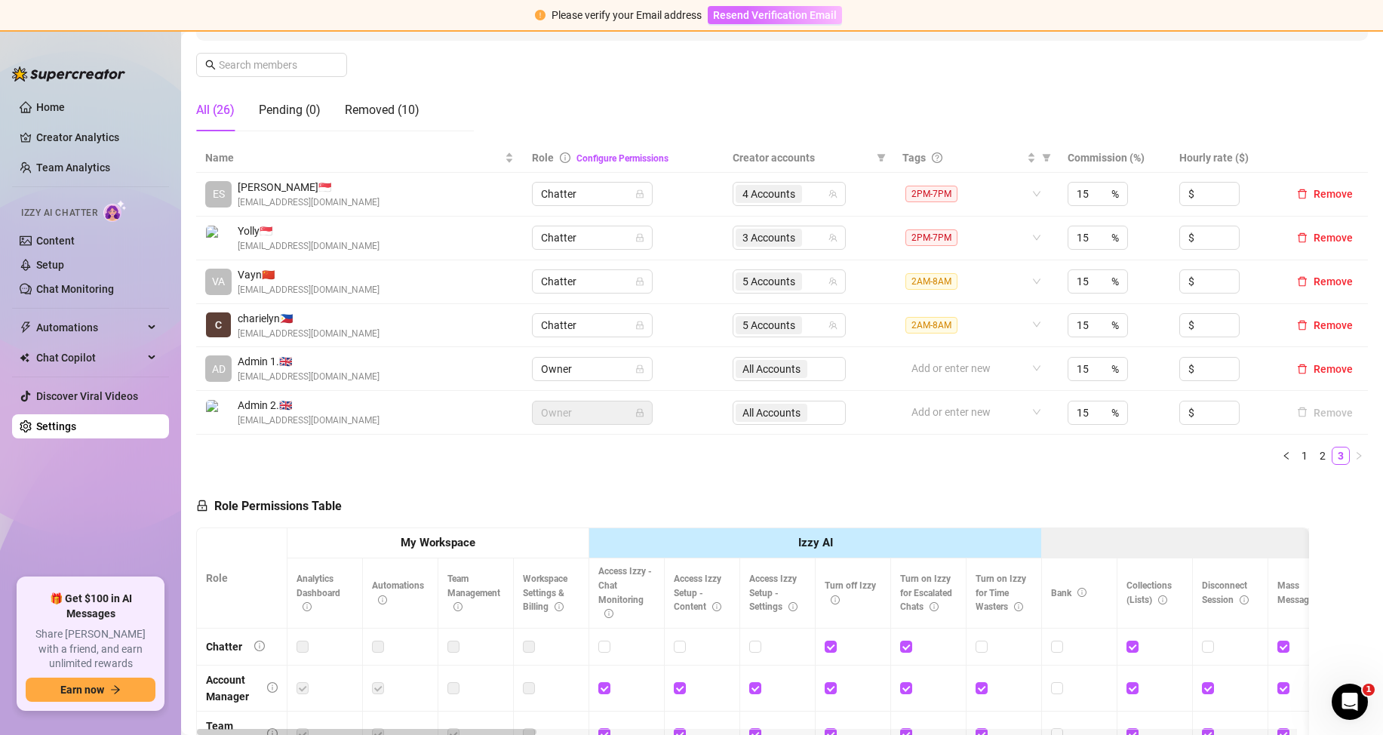
click at [781, 19] on span "Resend Verification Email" at bounding box center [775, 15] width 124 height 12
click at [91, 162] on link "Team Analytics" at bounding box center [73, 168] width 74 height 12
